Goal: Task Accomplishment & Management: Manage account settings

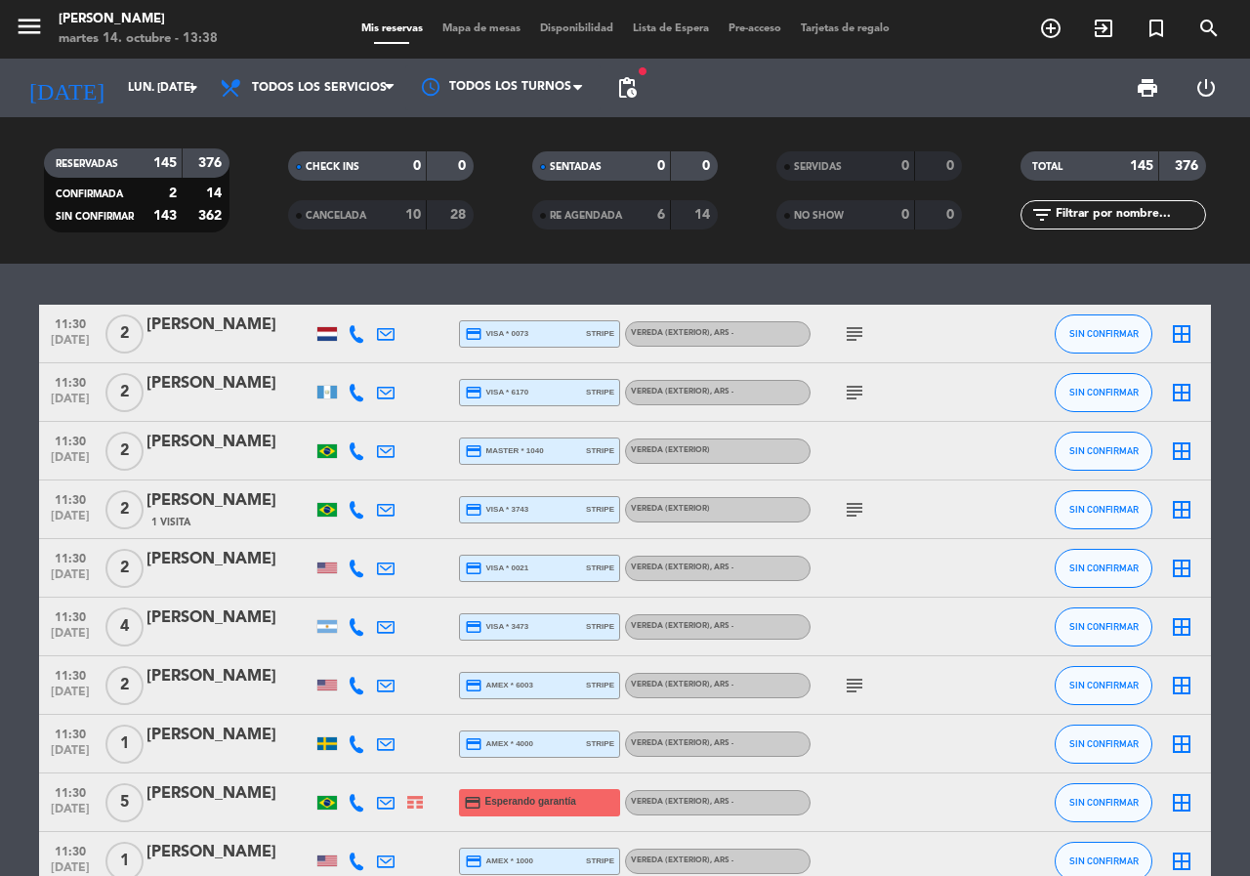
click at [1155, 213] on input "text" at bounding box center [1128, 214] width 151 height 21
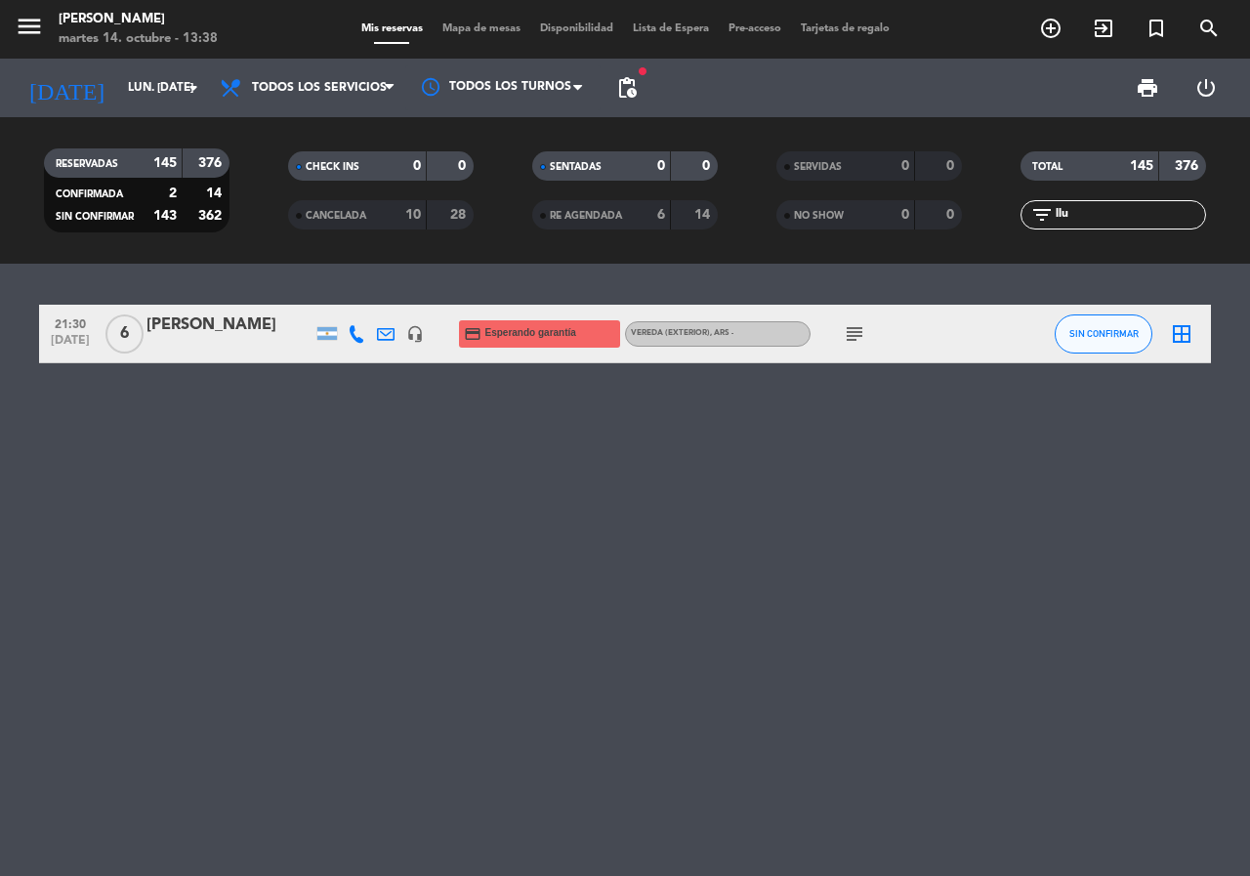
type input "llu"
click at [235, 322] on div "[PERSON_NAME]" at bounding box center [229, 324] width 166 height 25
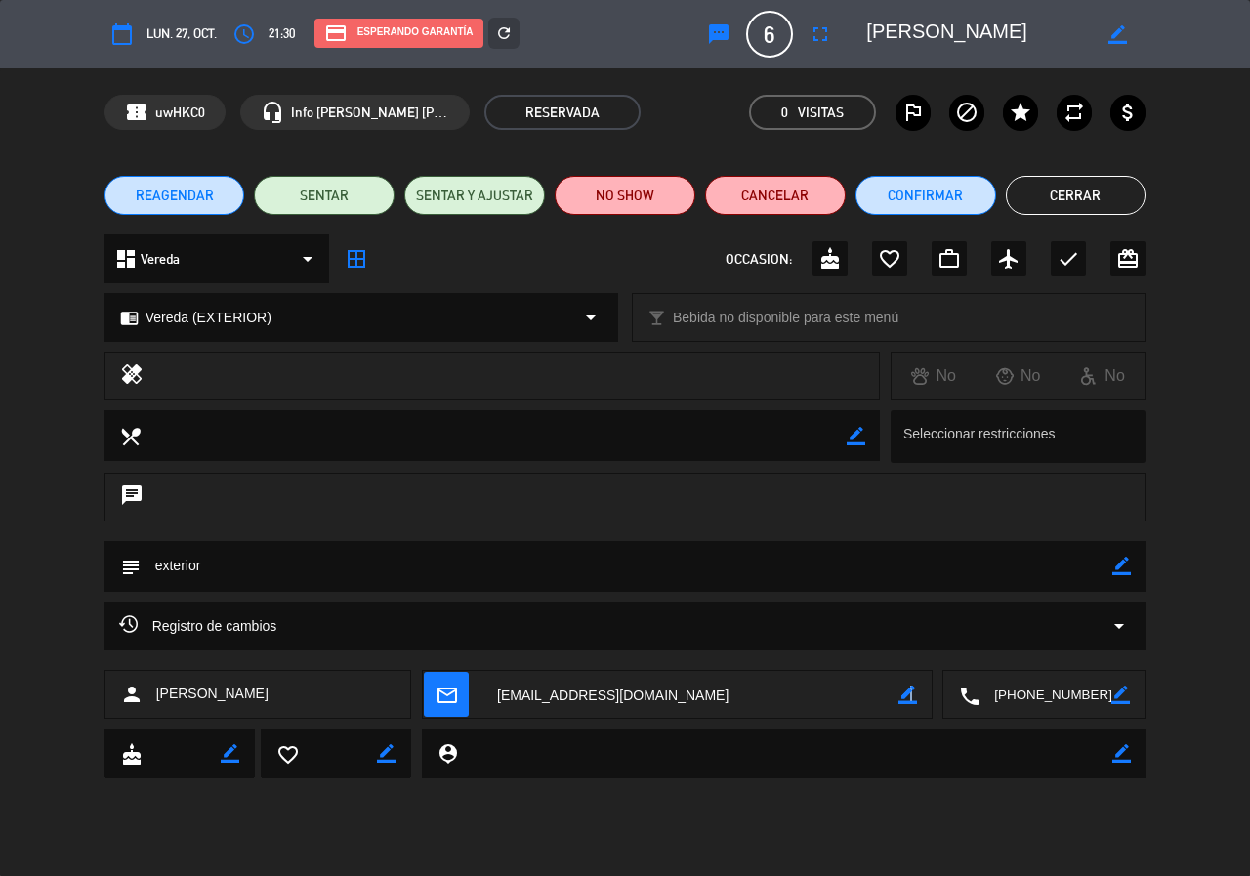
drag, startPoint x: 908, startPoint y: 697, endPoint x: 804, endPoint y: 695, distance: 104.5
click at [910, 697] on icon "border_color" at bounding box center [907, 694] width 19 height 19
drag, startPoint x: 714, startPoint y: 693, endPoint x: 346, endPoint y: 676, distance: 368.5
click at [346, 676] on div "person [PERSON_NAME] mail_outline local_phone border_color" at bounding box center [625, 694] width 1042 height 49
click at [692, 681] on textarea at bounding box center [690, 695] width 416 height 49
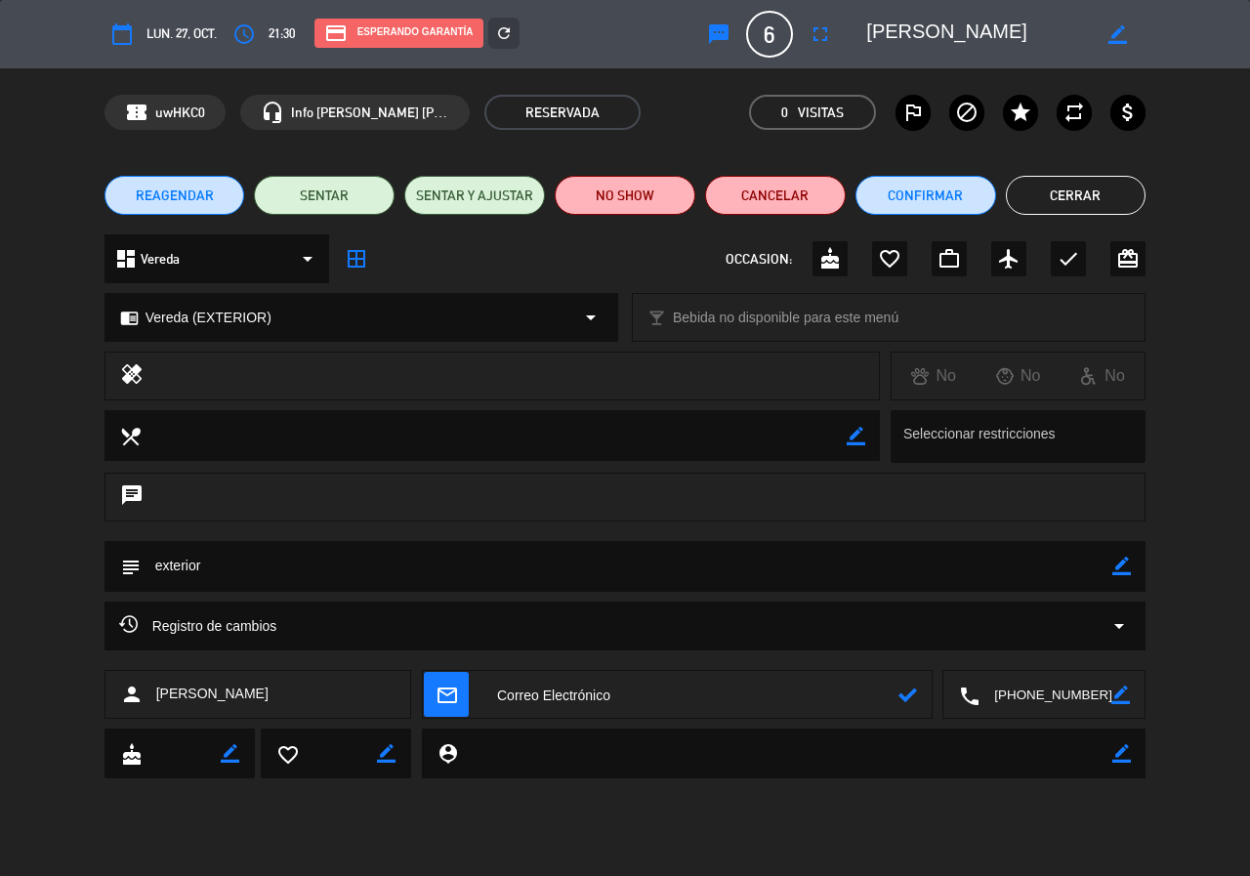
paste textarea "[EMAIL_ADDRESS][DOMAIN_NAME]"
type textarea "[EMAIL_ADDRESS][DOMAIN_NAME]"
click at [901, 690] on icon at bounding box center [907, 694] width 19 height 19
click at [526, 36] on div "credit_card Esperando garantía refresh" at bounding box center [498, 35] width 397 height 34
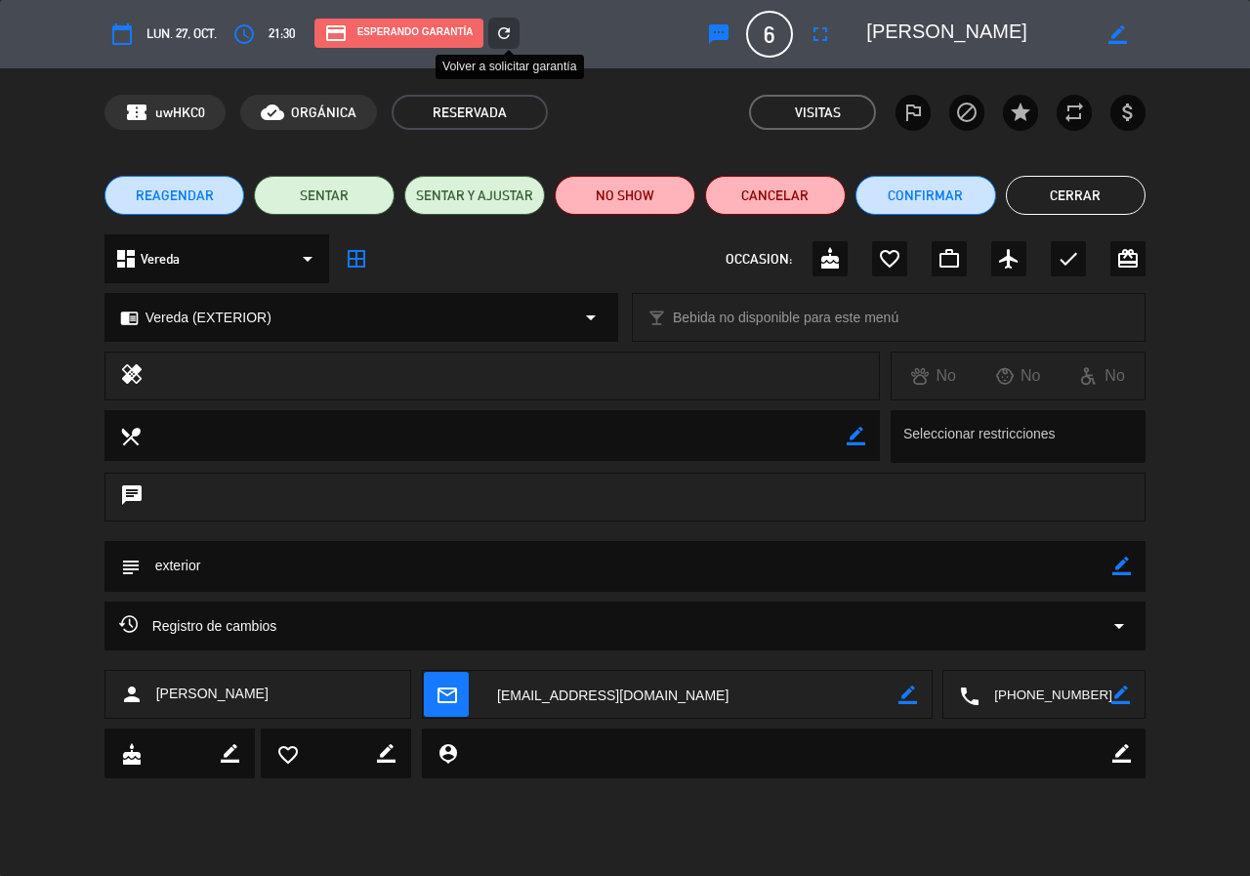
click at [518, 33] on div "refresh" at bounding box center [503, 33] width 31 height 31
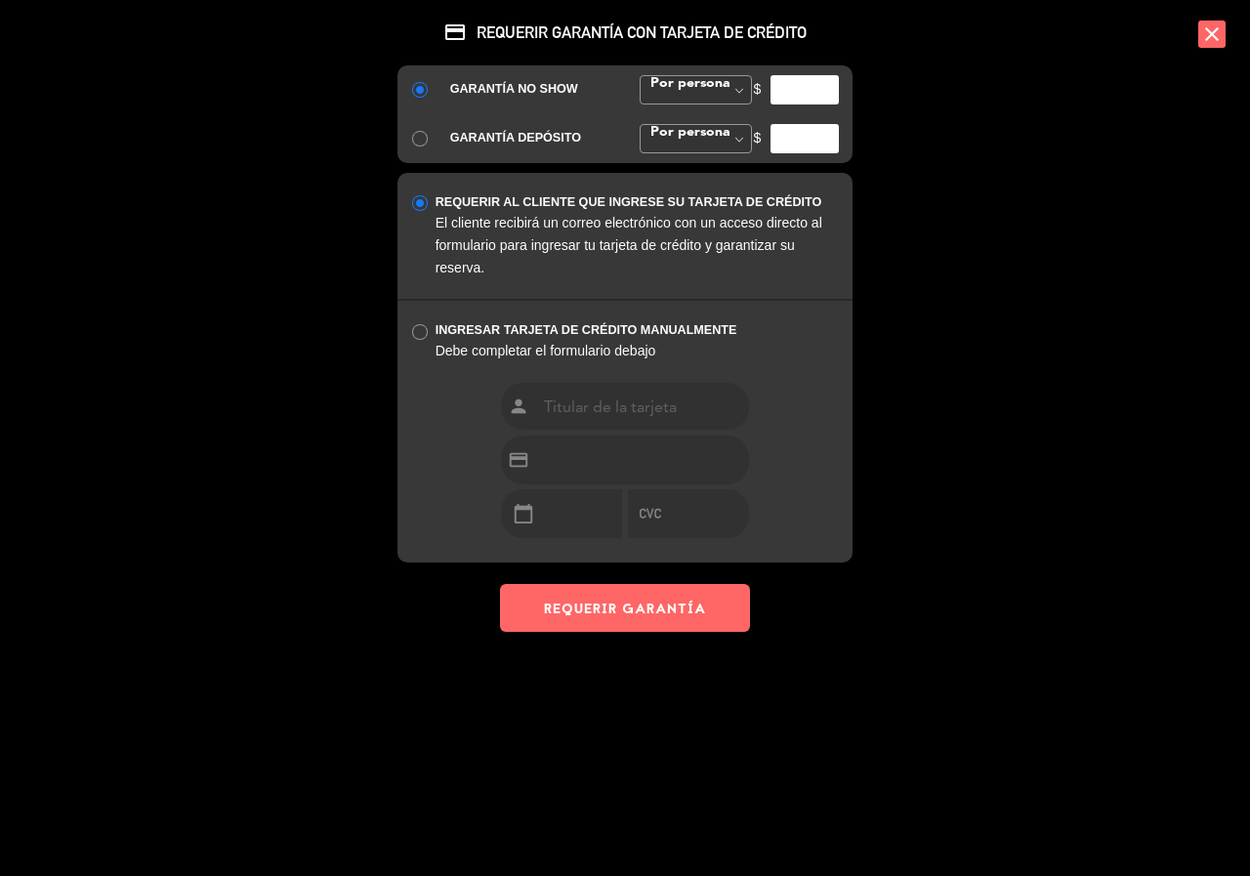
click at [802, 101] on input "number" at bounding box center [804, 89] width 68 height 29
type input "35000"
click at [648, 628] on button "REQUERIR GARANTÍA" at bounding box center [625, 608] width 250 height 48
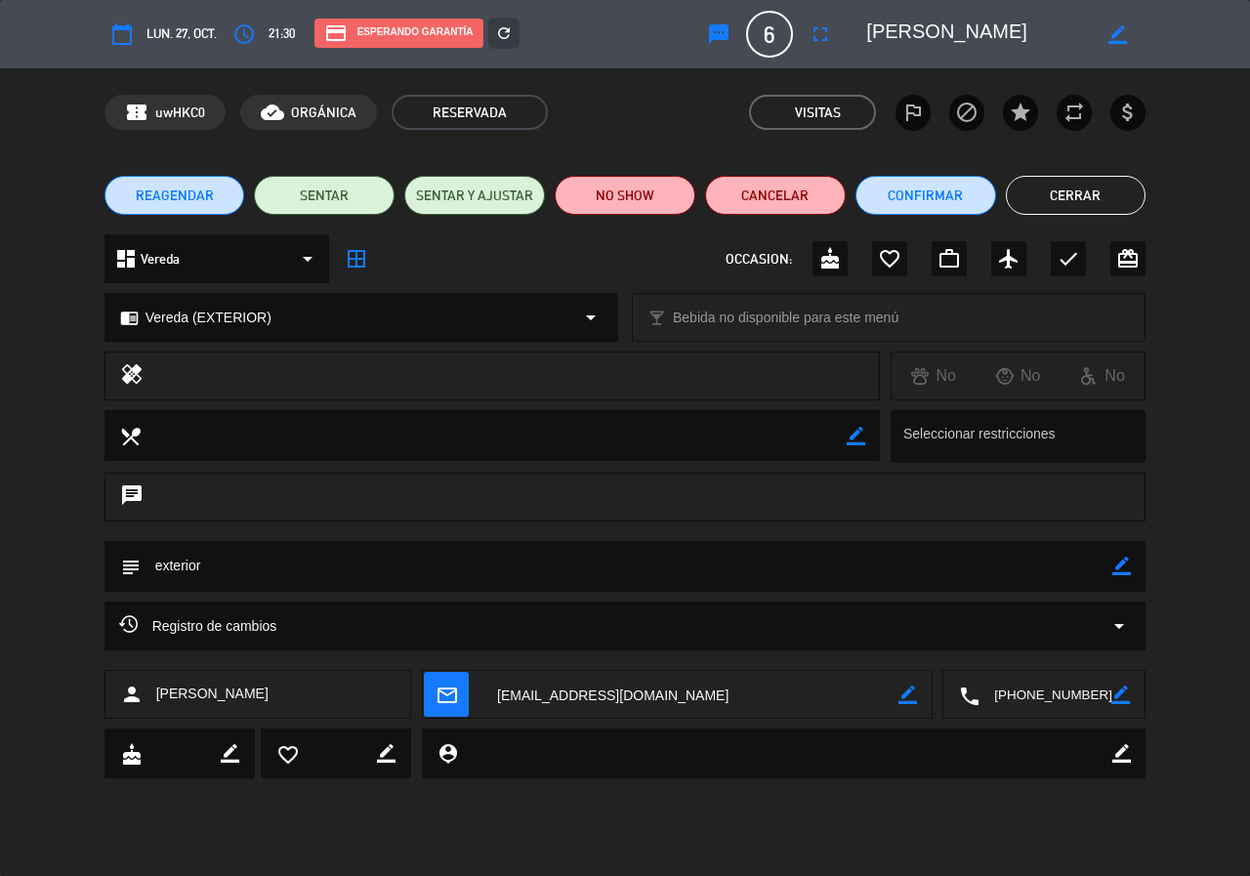
click at [1059, 194] on button "Cerrar" at bounding box center [1076, 195] width 141 height 39
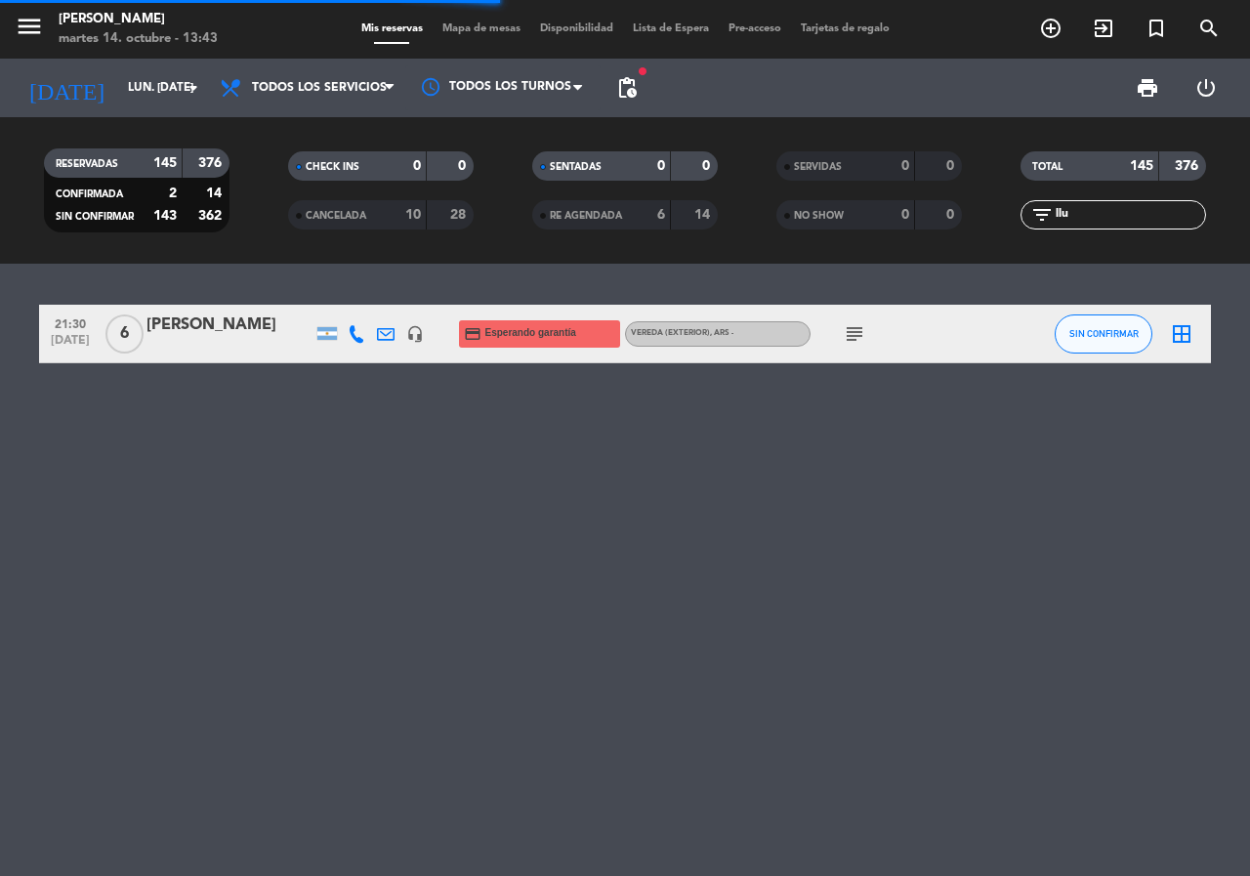
click at [124, 57] on div "menu [PERSON_NAME] 14. octubre - 13:43 Mis reservas Mapa de mesas Disponibilida…" at bounding box center [625, 29] width 1250 height 59
click at [137, 88] on input "lun. [DATE]" at bounding box center [195, 87] width 155 height 33
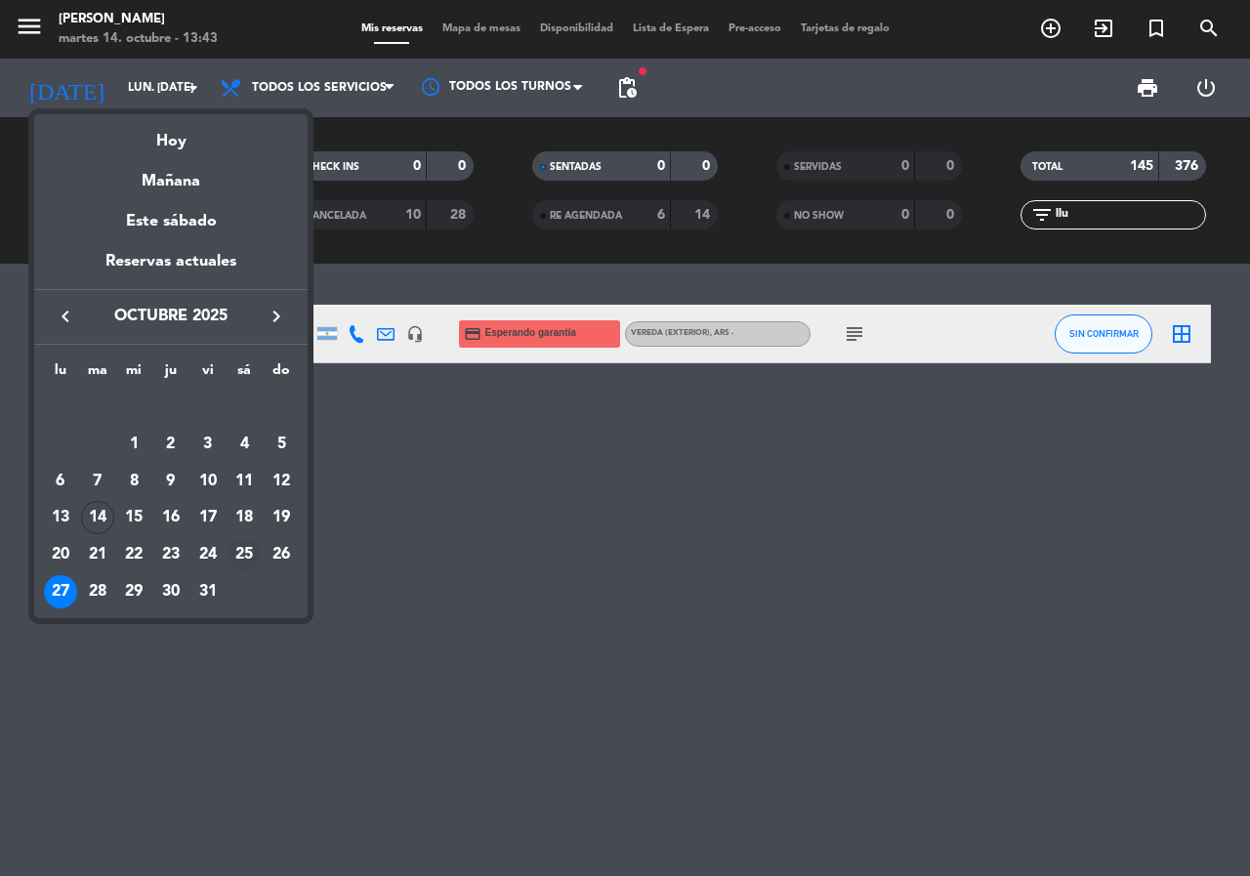
click at [251, 556] on div "25" at bounding box center [243, 554] width 33 height 33
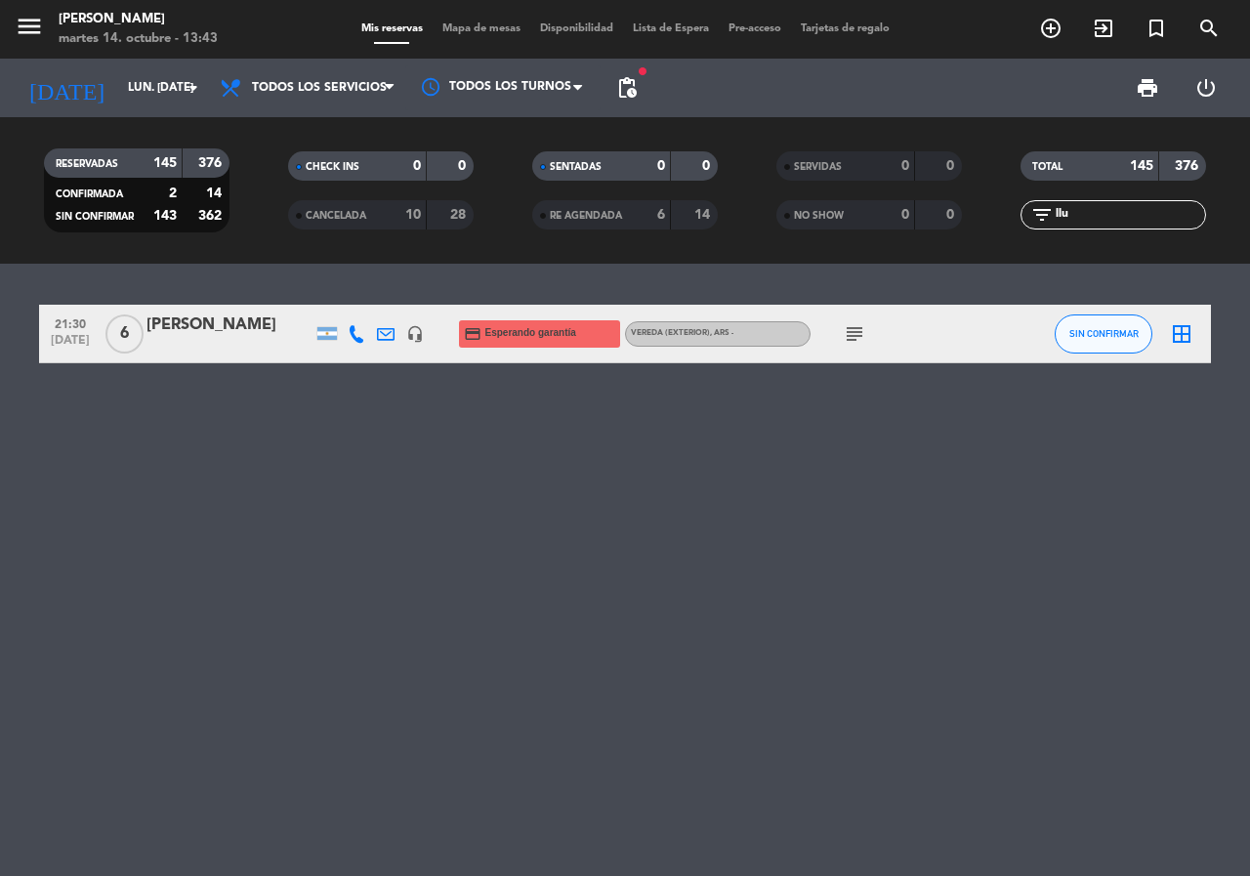
type input "sáb. [DATE]"
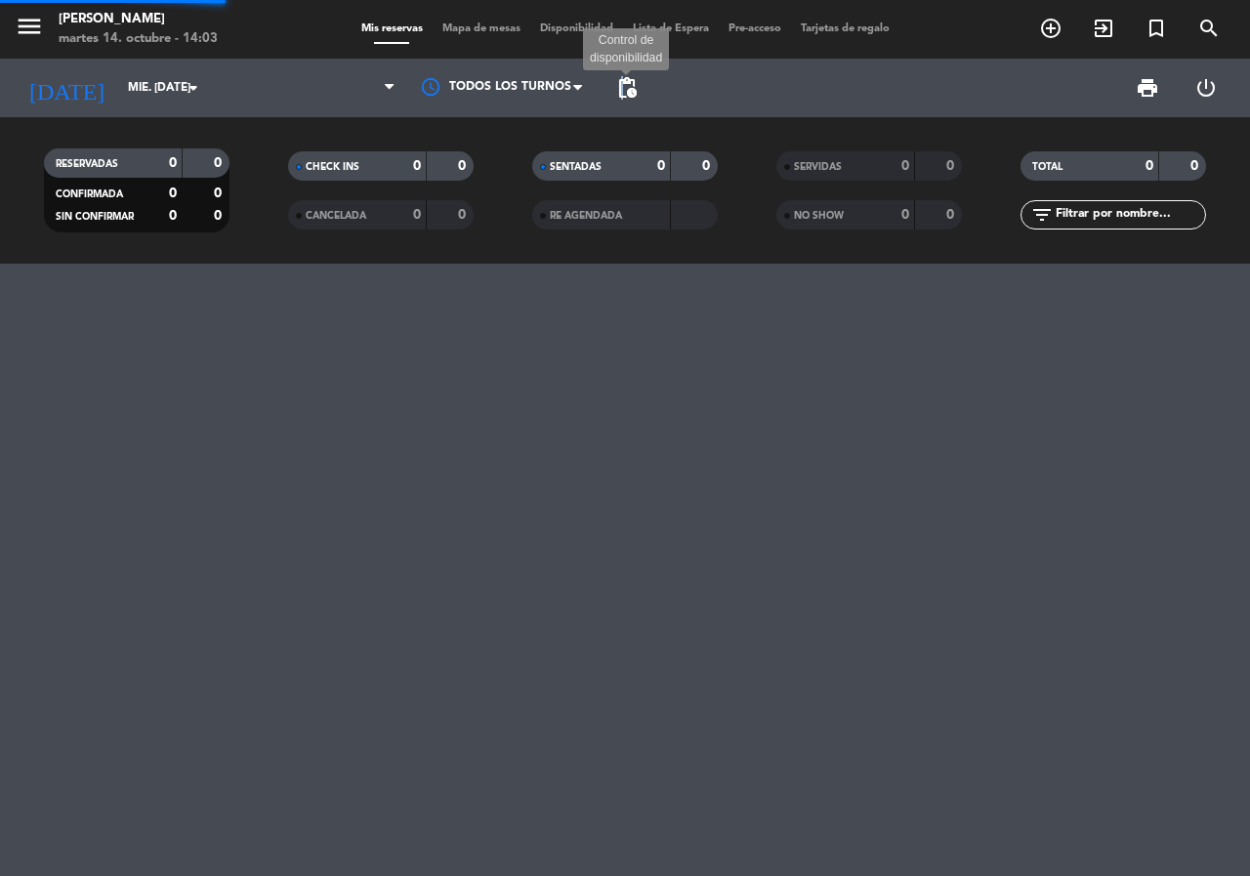
click at [623, 86] on span "pending_actions" at bounding box center [626, 87] width 23 height 23
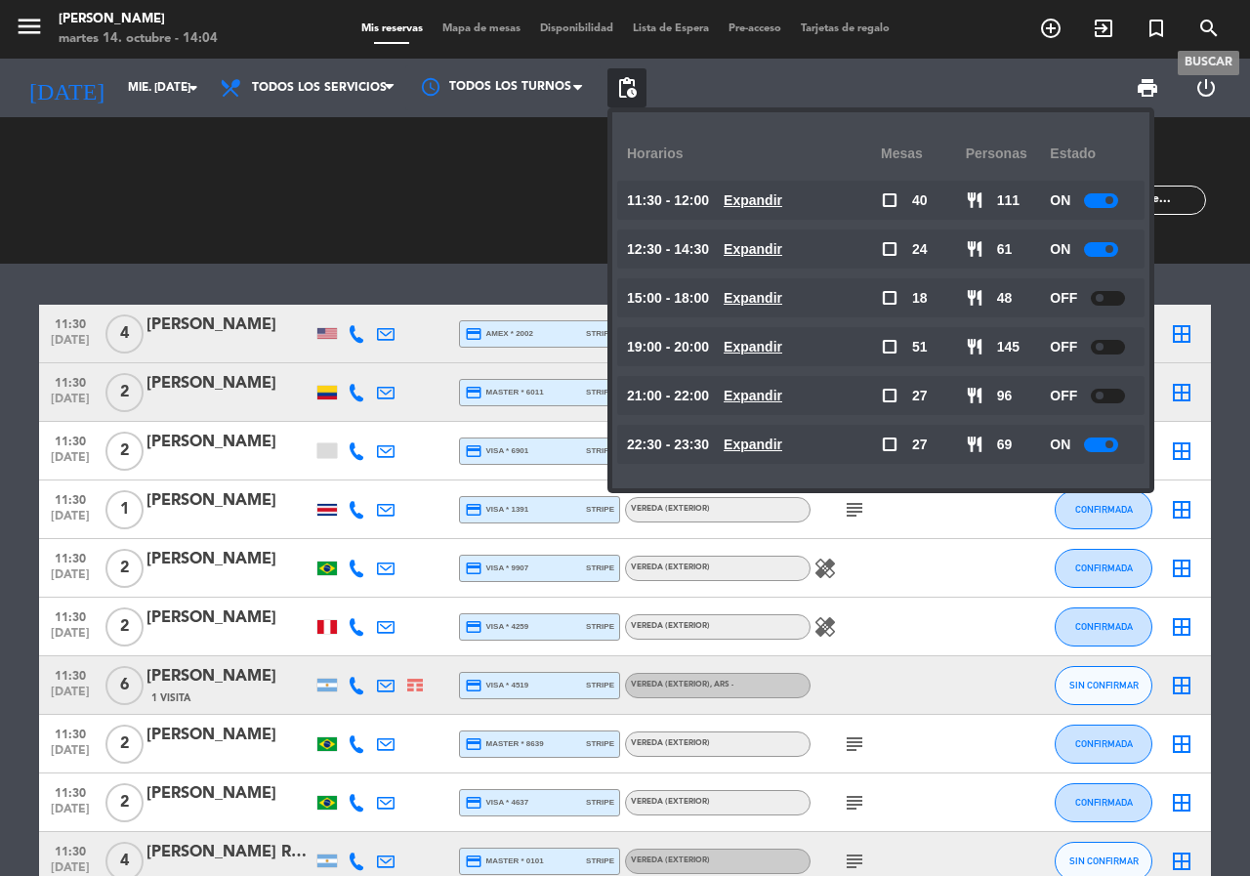
click at [1211, 32] on icon "search" at bounding box center [1208, 28] width 23 height 23
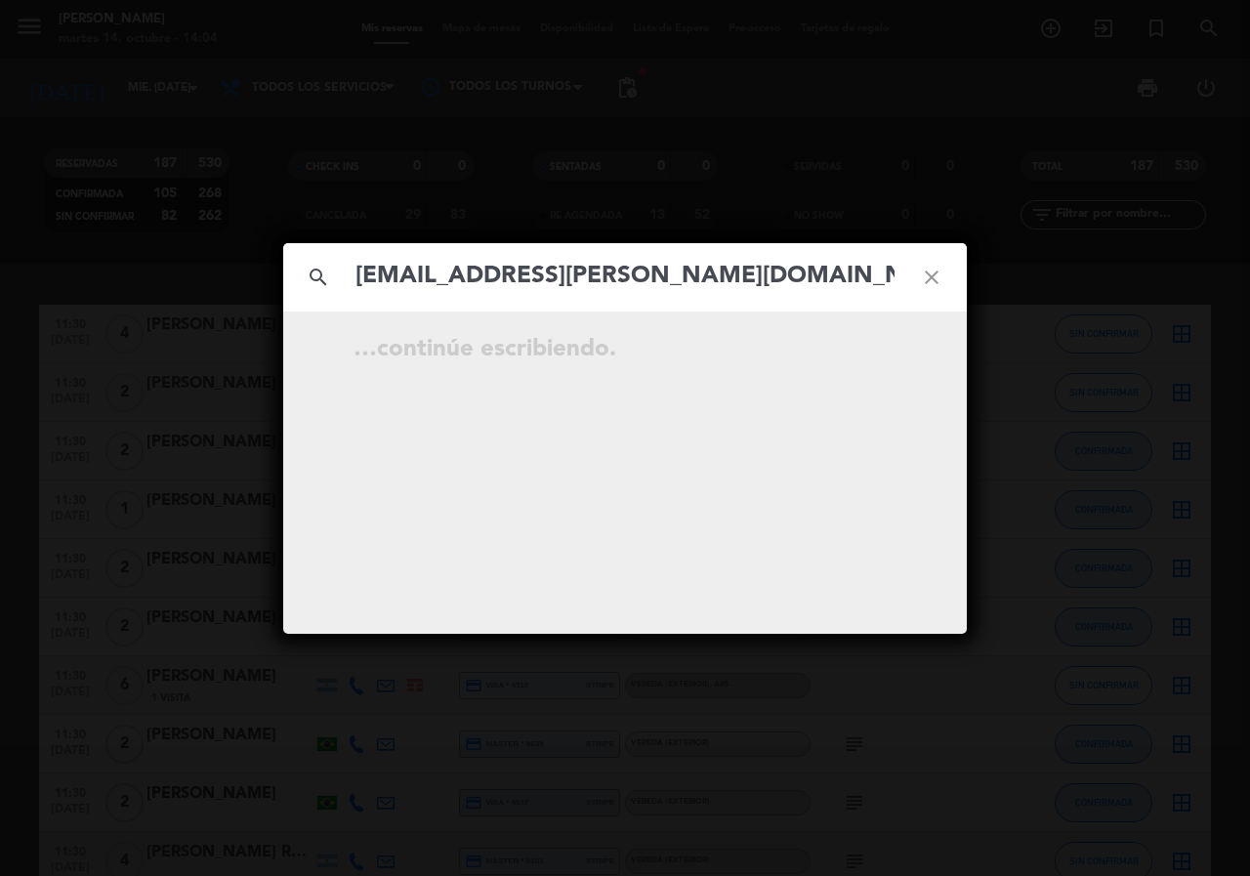
type input "[EMAIL_ADDRESS][PERSON_NAME][DOMAIN_NAME]"
click at [334, 115] on div "search jack@russo.adv.br close No hay resultados para "jack@russo.adv.br"" at bounding box center [625, 438] width 1250 height 876
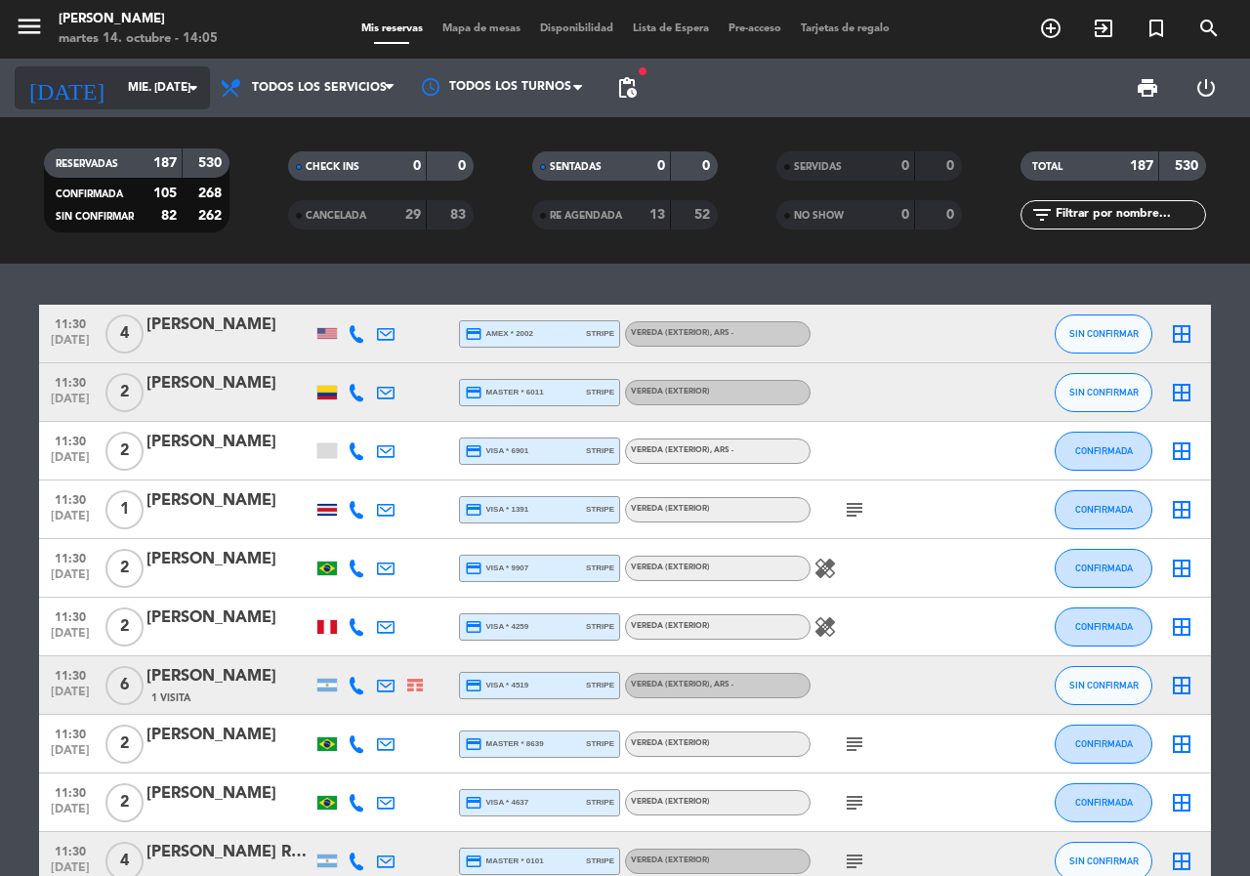
click at [128, 77] on input "mié. 15 oct." at bounding box center [195, 87] width 155 height 33
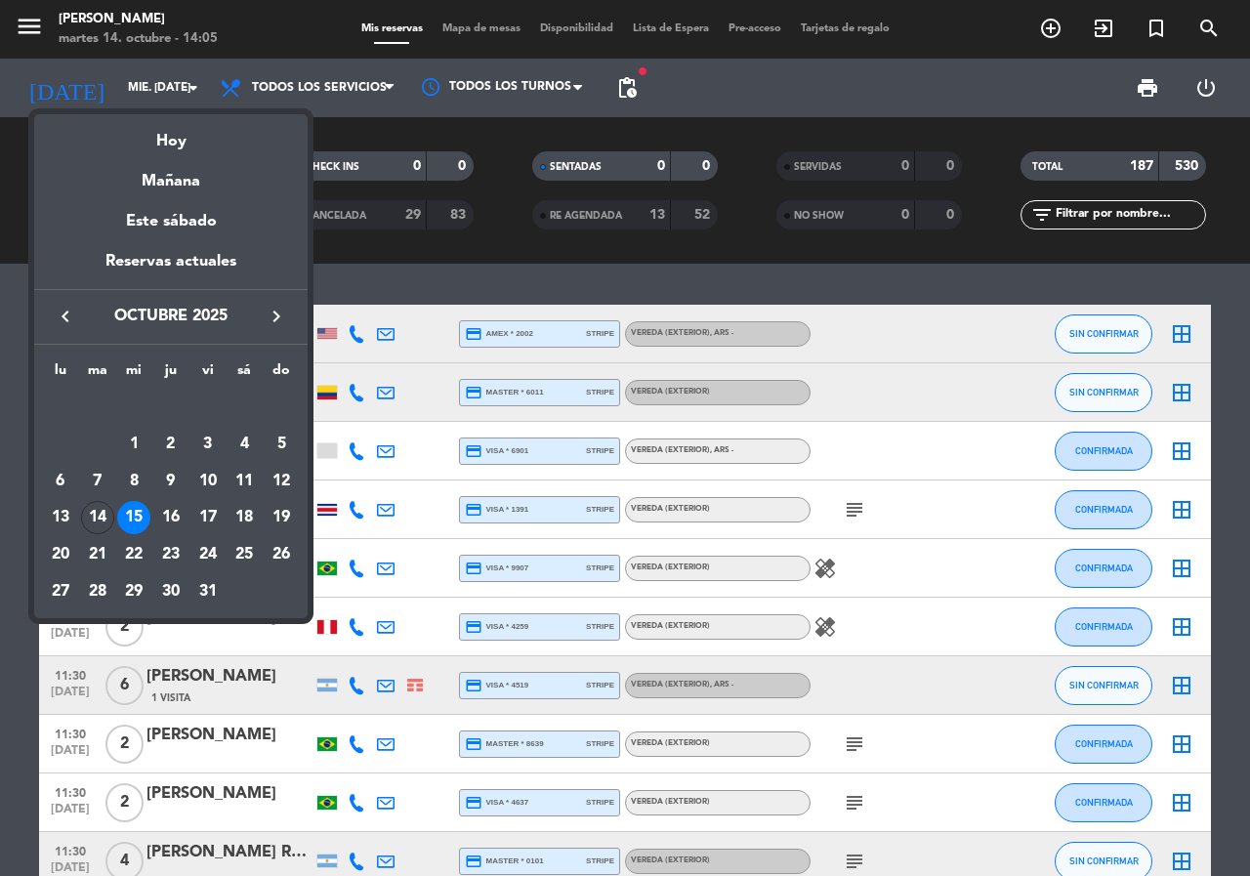
click at [266, 315] on icon "keyboard_arrow_right" at bounding box center [276, 316] width 23 height 23
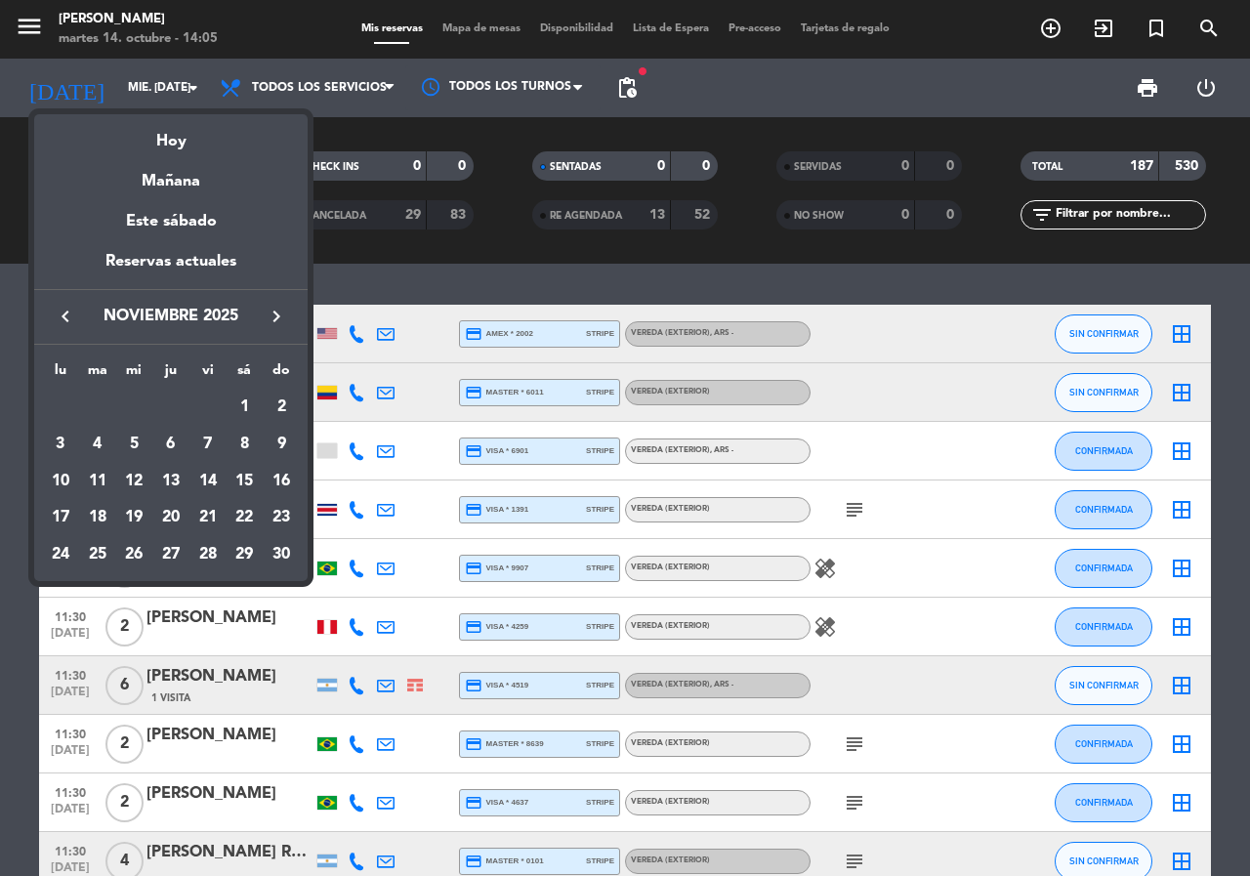
click at [267, 315] on icon "keyboard_arrow_right" at bounding box center [276, 316] width 23 height 23
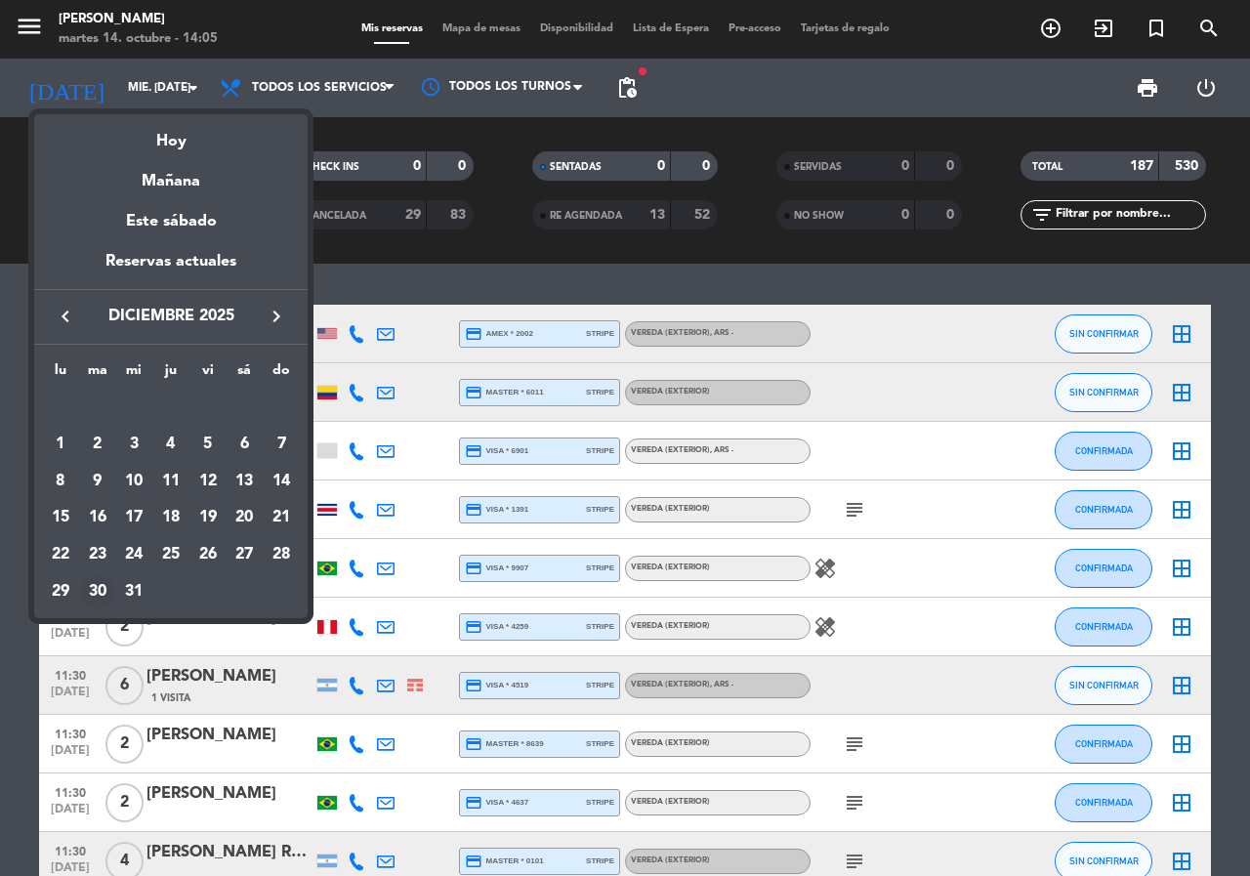
click at [95, 591] on div "30" at bounding box center [97, 591] width 33 height 33
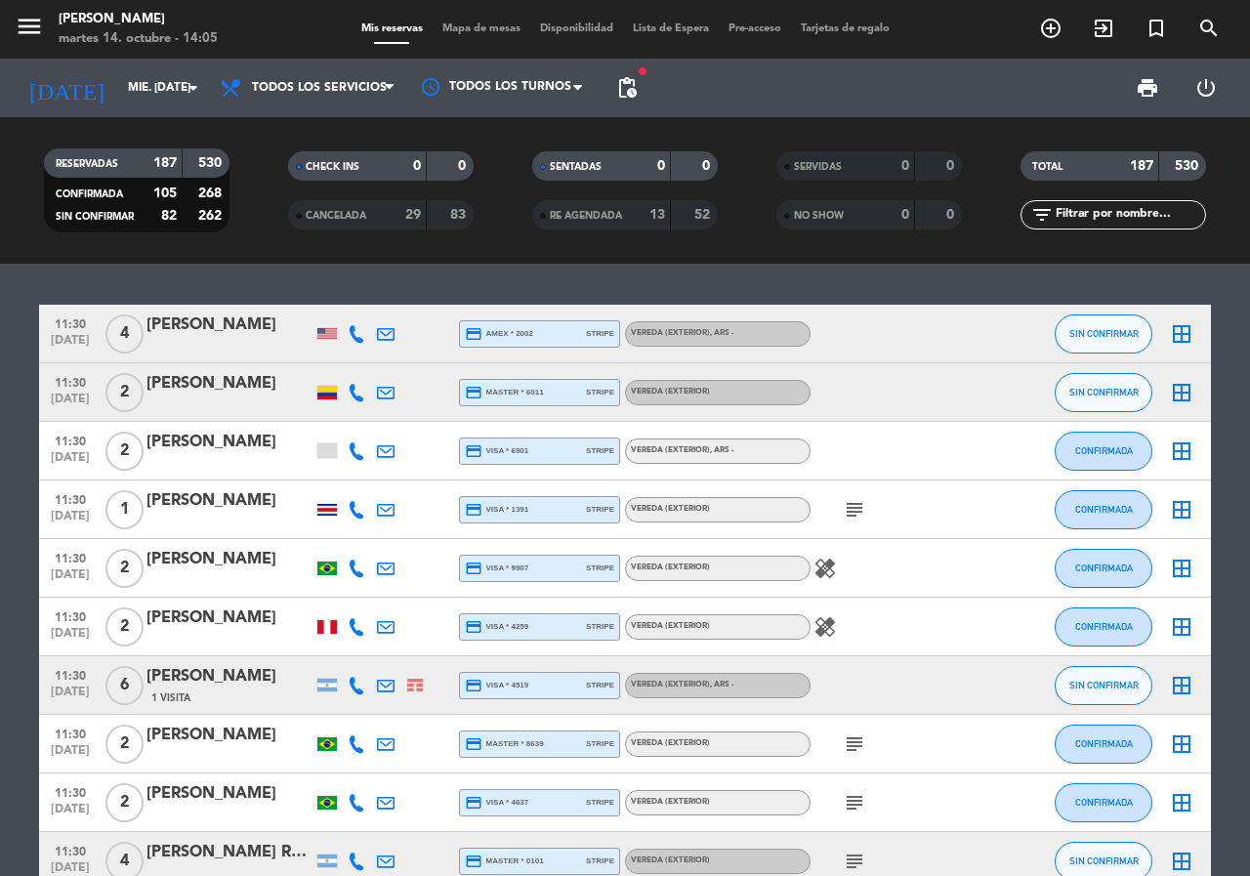
type input "mar. 30 dic."
click at [1101, 225] on input "text" at bounding box center [1128, 214] width 151 height 21
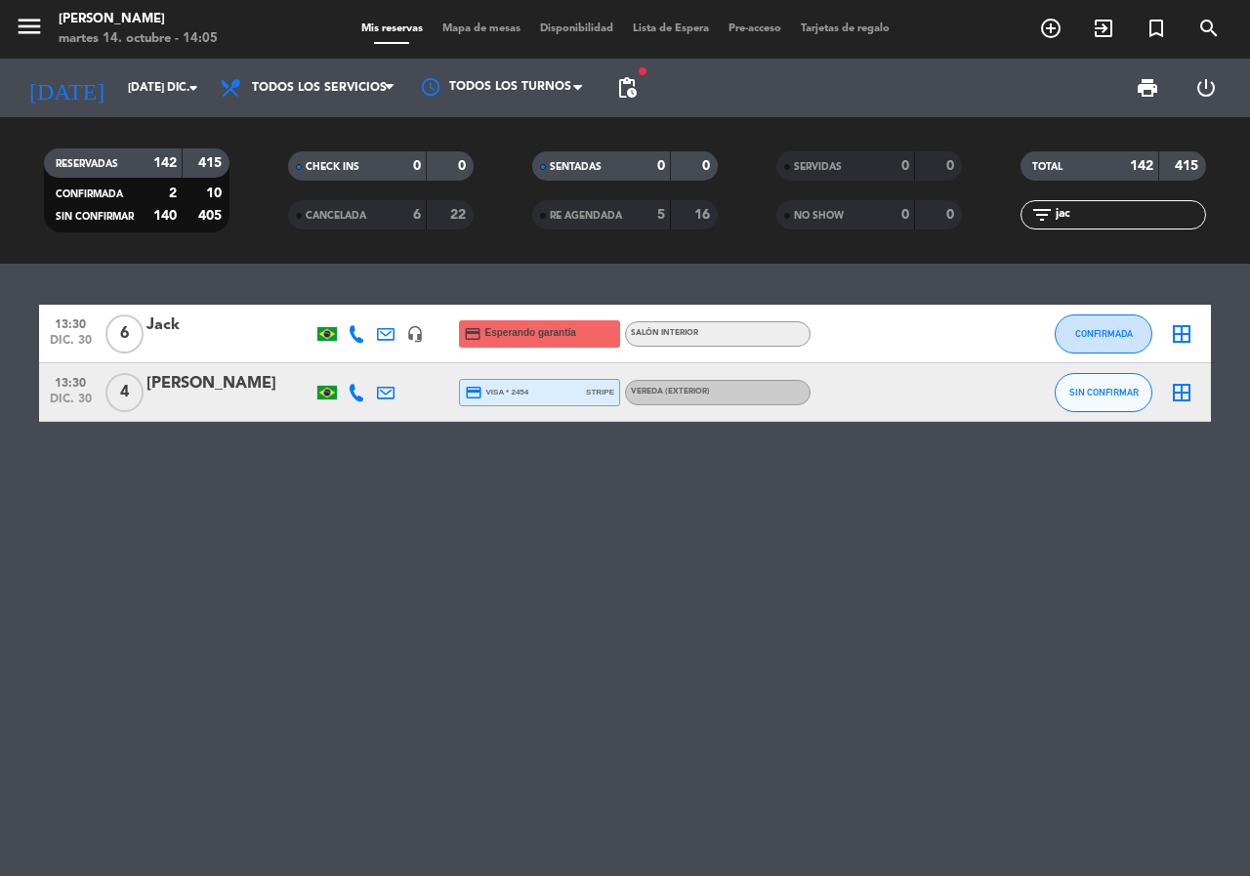
type input "jac"
click at [386, 339] on icon at bounding box center [386, 334] width 18 height 18
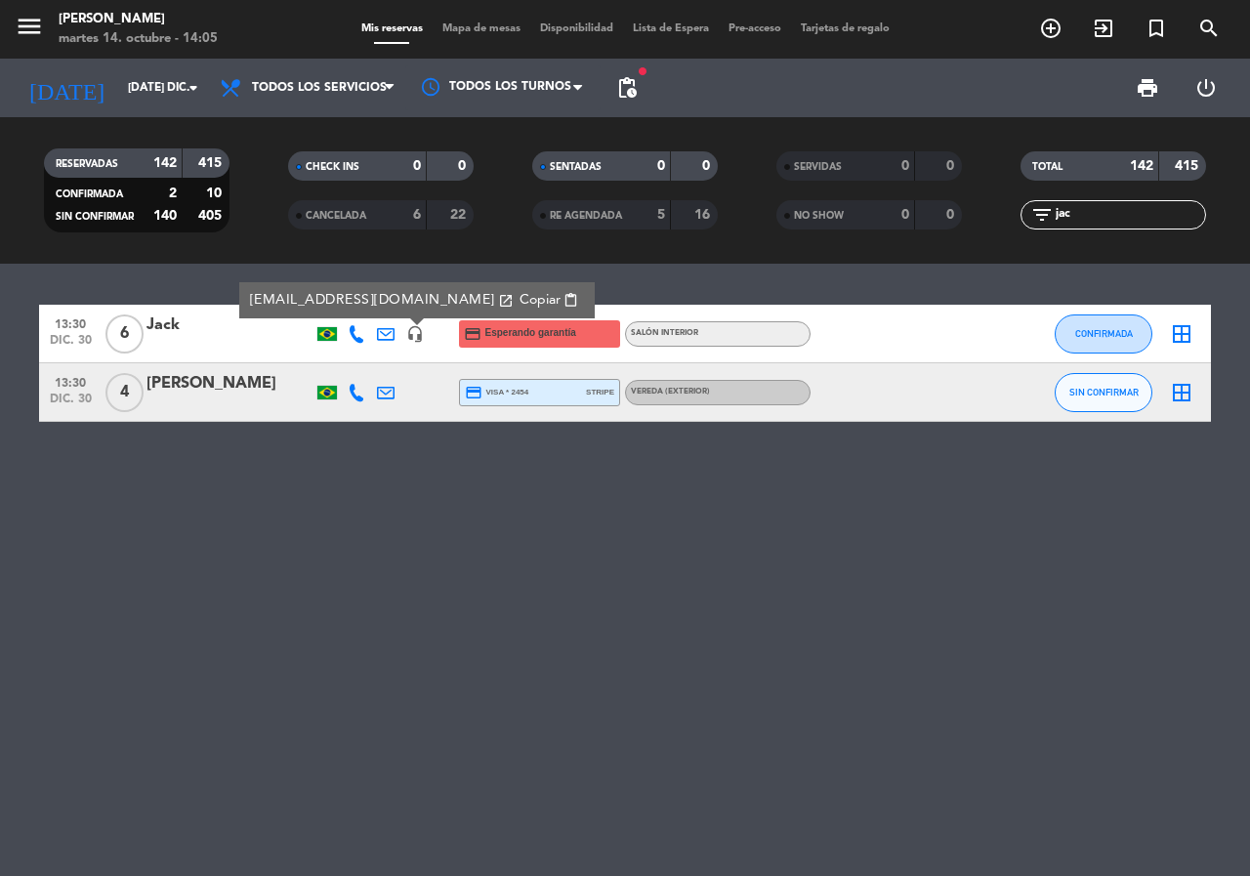
click at [519, 295] on span "Copiar" at bounding box center [539, 300] width 41 height 21
click at [1199, 32] on icon "search" at bounding box center [1208, 28] width 23 height 23
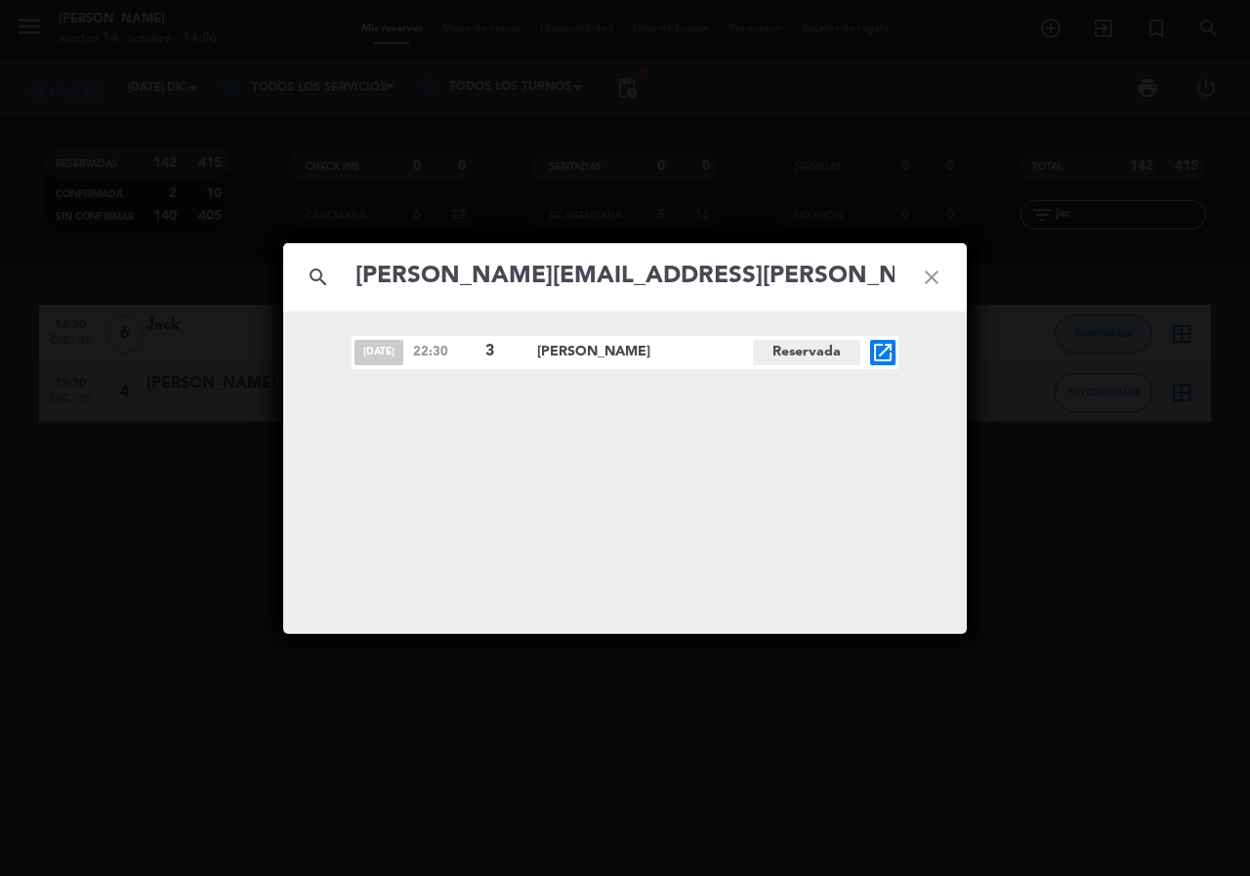
type input "Guido.catelani@glog.com.ar"
click at [890, 354] on icon "open_in_new" at bounding box center [882, 352] width 23 height 23
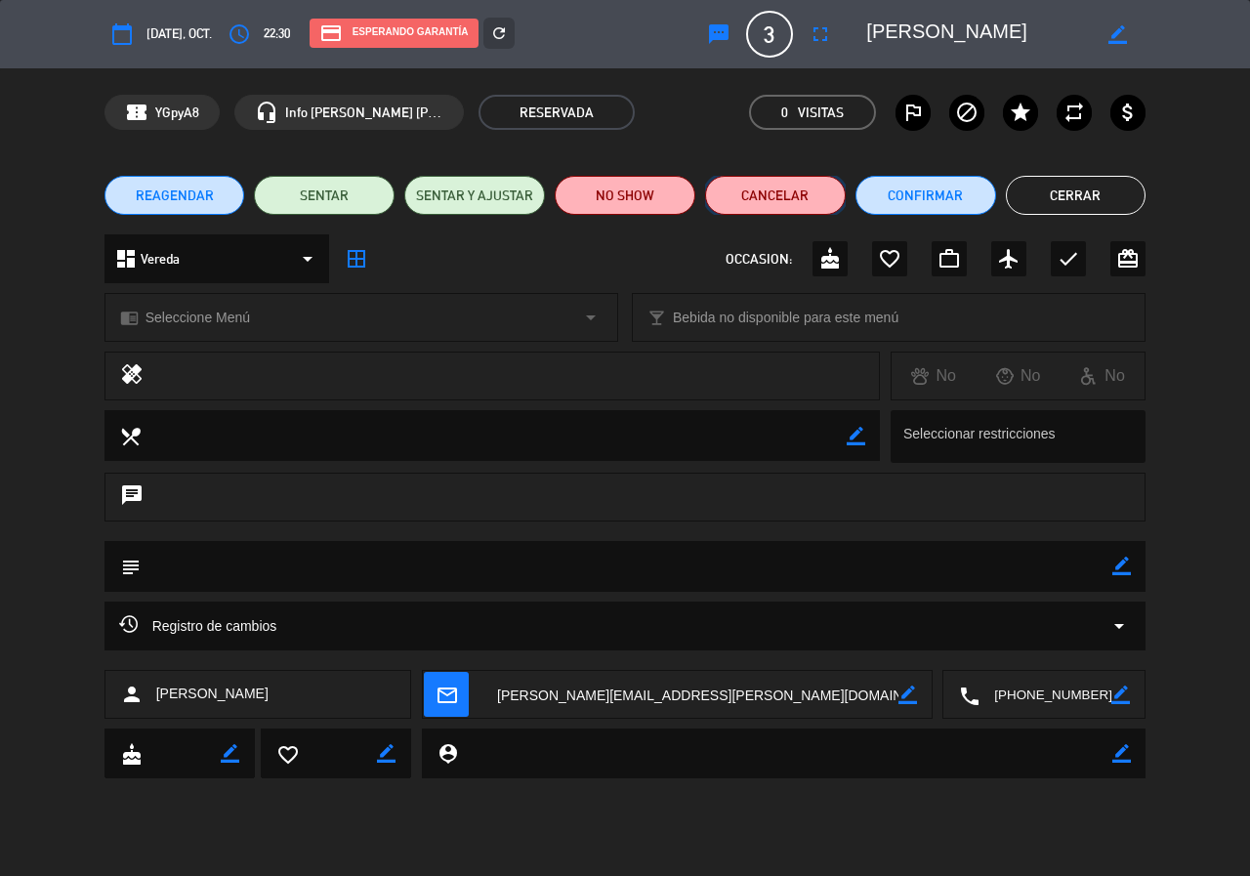
click at [825, 191] on button "Cancelar" at bounding box center [775, 195] width 141 height 39
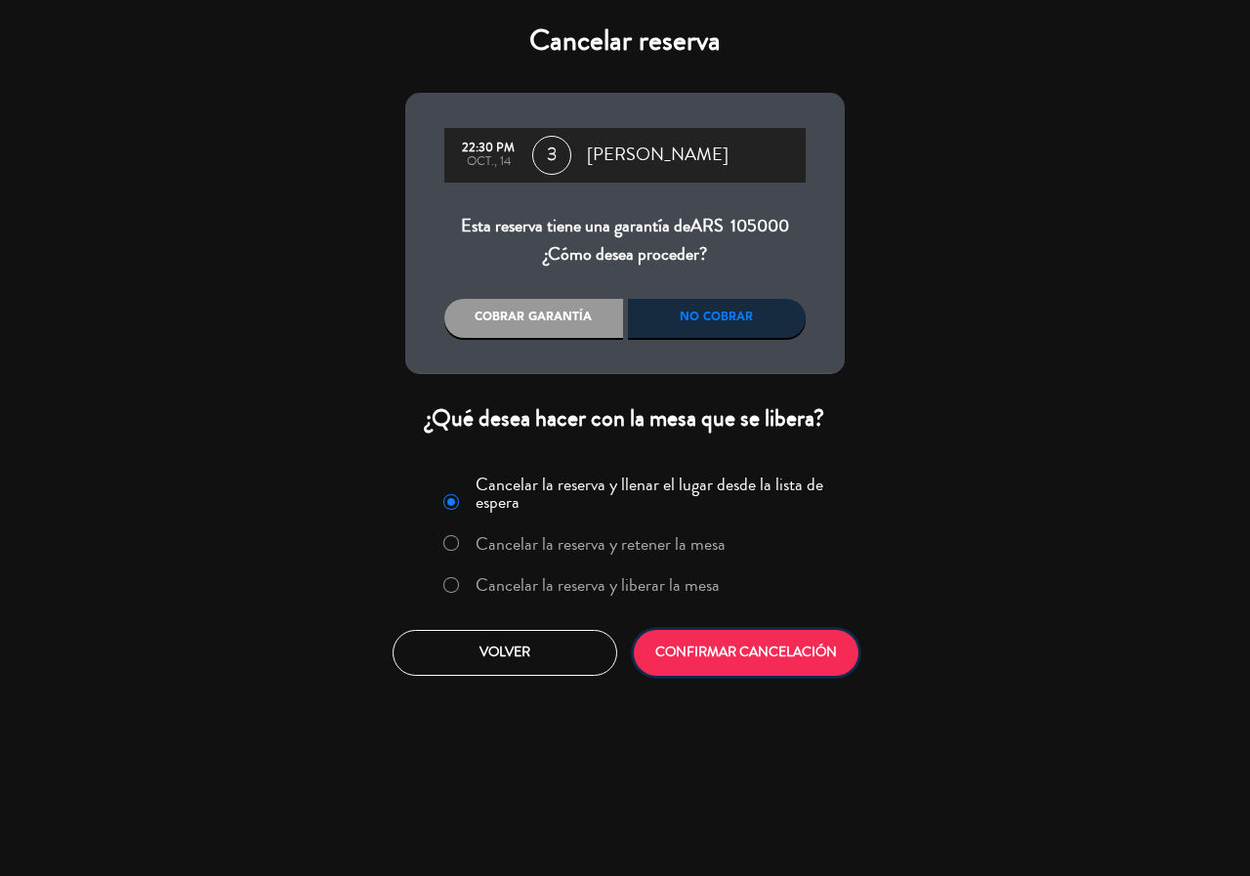
click at [762, 658] on button "CONFIRMAR CANCELACIÓN" at bounding box center [746, 653] width 225 height 46
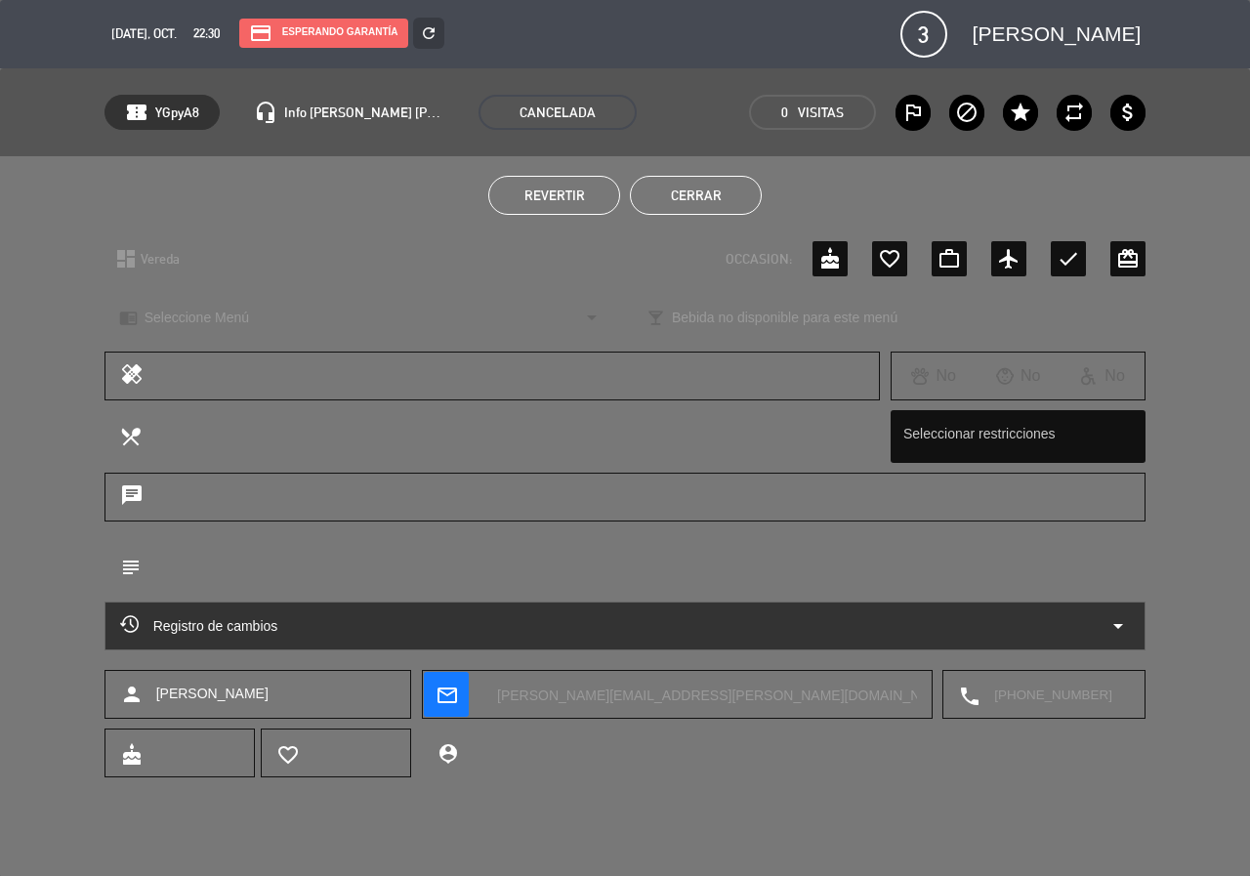
click at [699, 174] on div "Revertir Cerrar" at bounding box center [625, 195] width 1250 height 78
click at [725, 208] on button "Cerrar" at bounding box center [696, 195] width 132 height 39
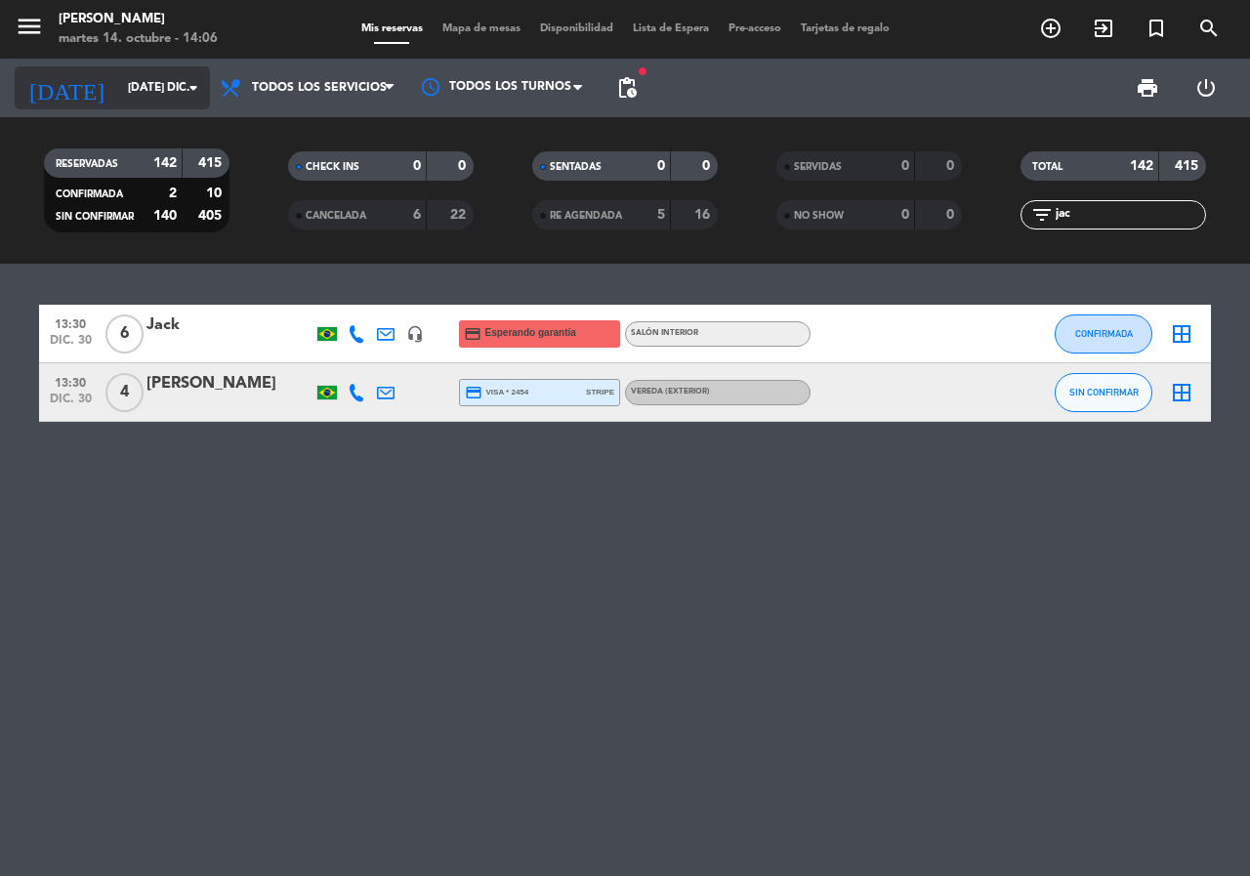
click at [118, 93] on input "mar. 30 dic." at bounding box center [195, 87] width 155 height 33
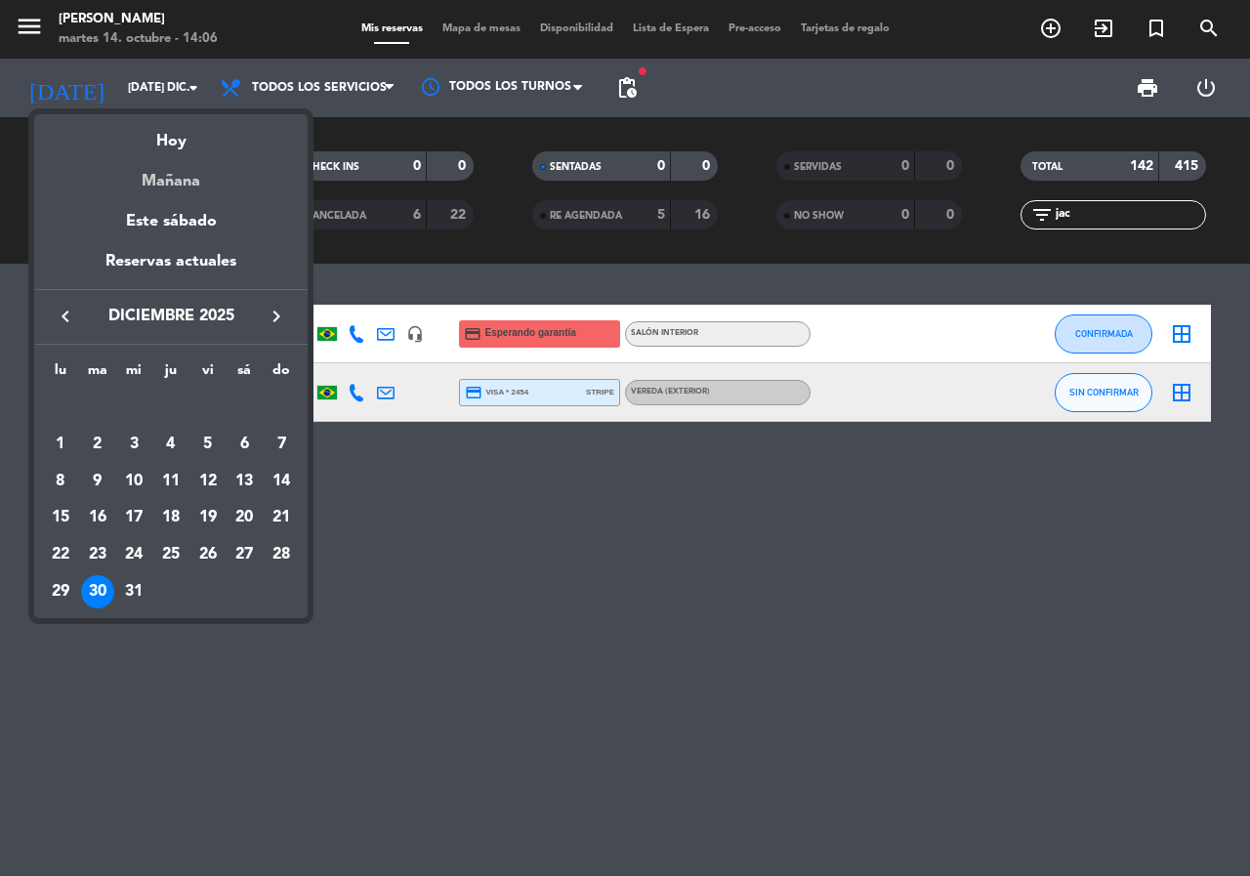
click at [176, 188] on div "Mañana" at bounding box center [170, 174] width 273 height 40
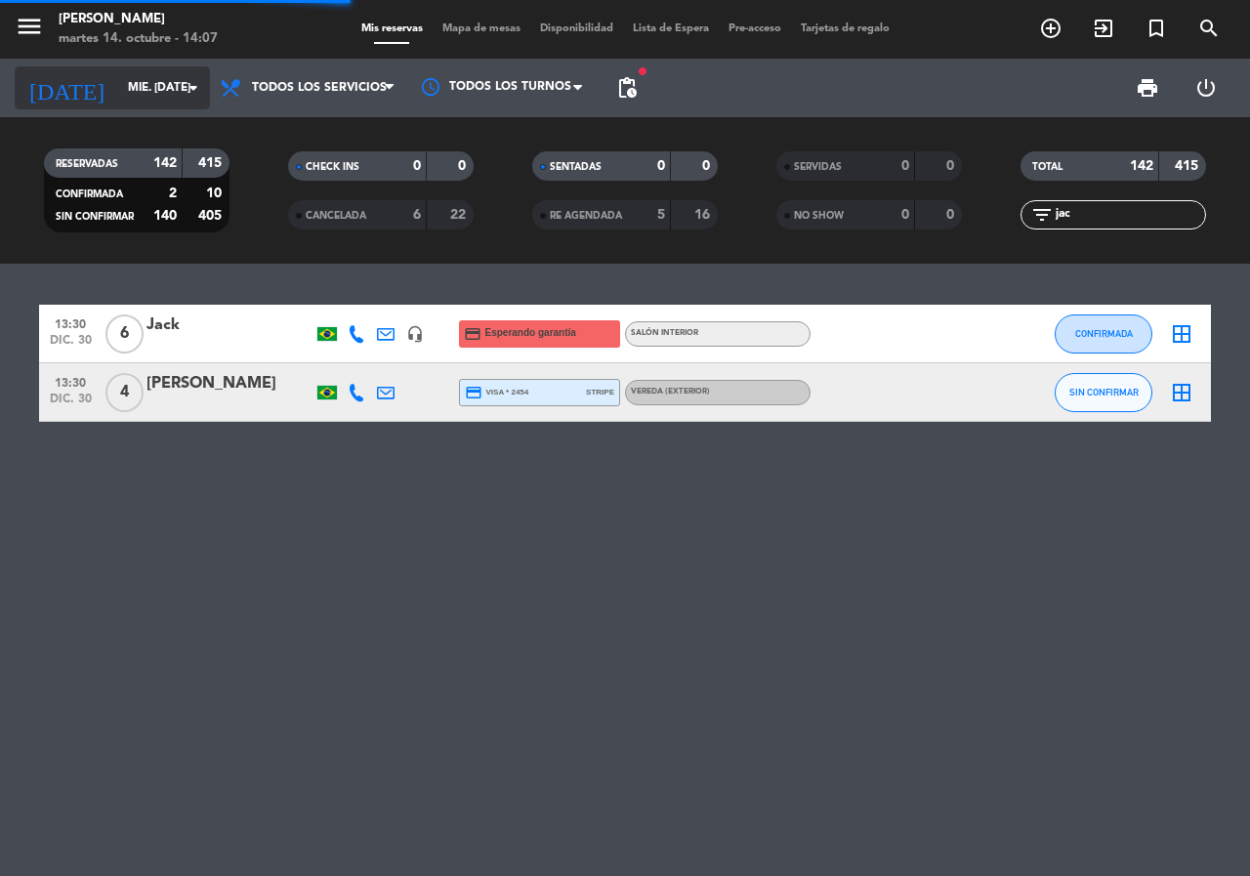
click at [150, 72] on input "mié. 15 oct." at bounding box center [195, 87] width 155 height 33
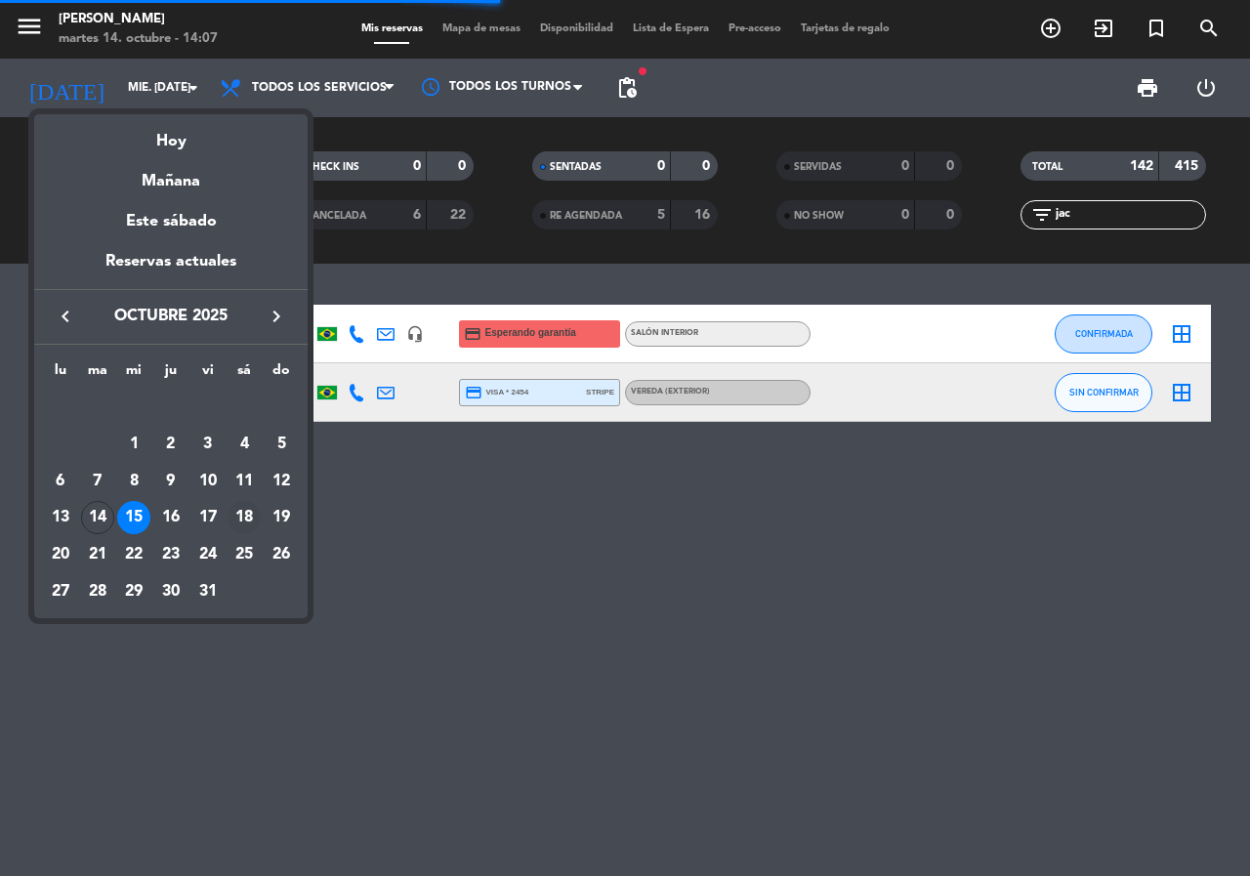
click at [245, 509] on div "18" at bounding box center [243, 517] width 33 height 33
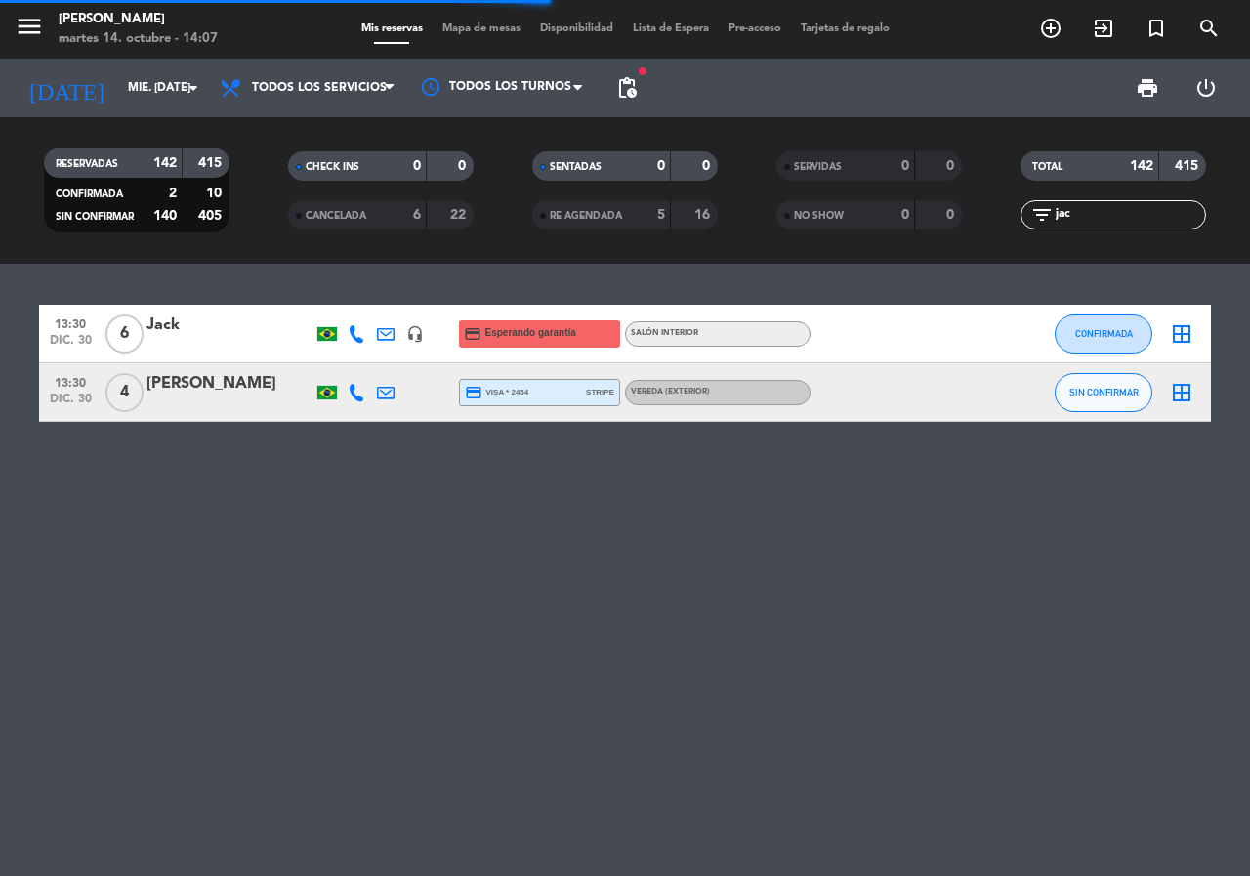
type input "sáb. 18 oct."
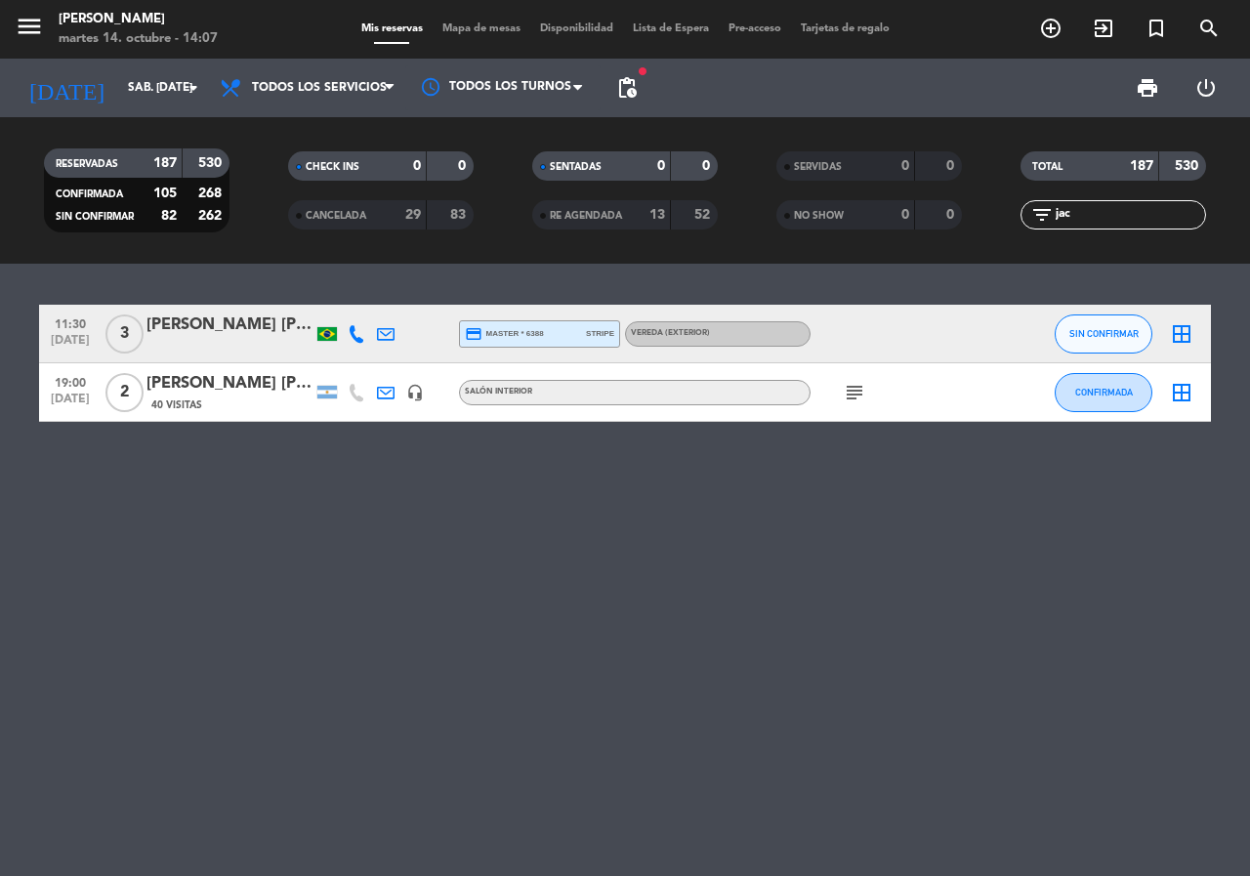
drag, startPoint x: 1117, startPoint y: 202, endPoint x: 987, endPoint y: 201, distance: 129.9
click at [987, 201] on div "RESERVADAS 187 530 CONFIRMADA 105 268 SIN CONFIRMAR 82 262 CHECK INS 0 0 CANCEL…" at bounding box center [625, 190] width 1250 height 107
drag, startPoint x: 1091, startPoint y: 217, endPoint x: 356, endPoint y: 0, distance: 765.5
click at [900, 213] on div "RESERVADAS 187 530 CONFIRMADA 105 268 SIN CONFIRMAR 82 262 CHECK INS 0 0 CANCEL…" at bounding box center [625, 190] width 1250 height 107
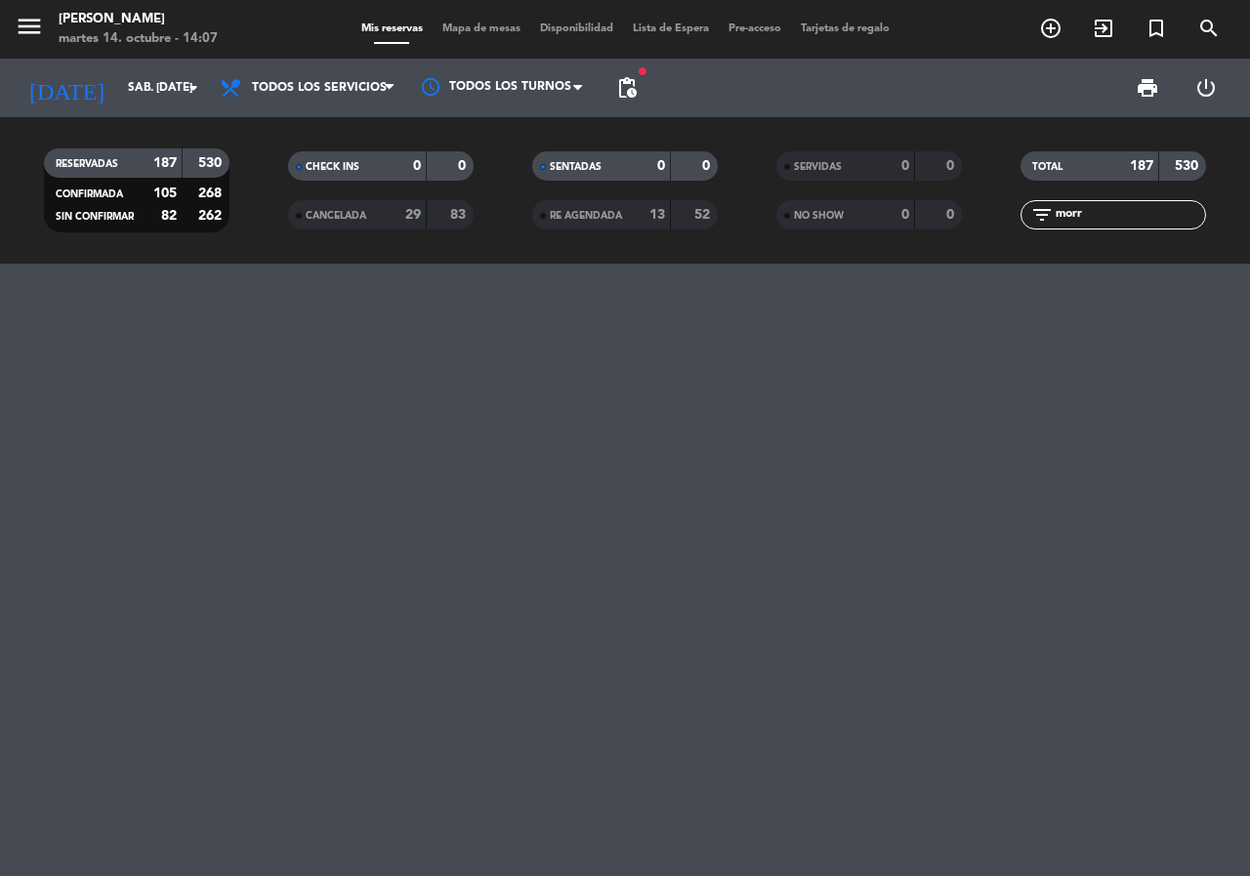
type input "mor"
